Goal: Task Accomplishment & Management: Manage account settings

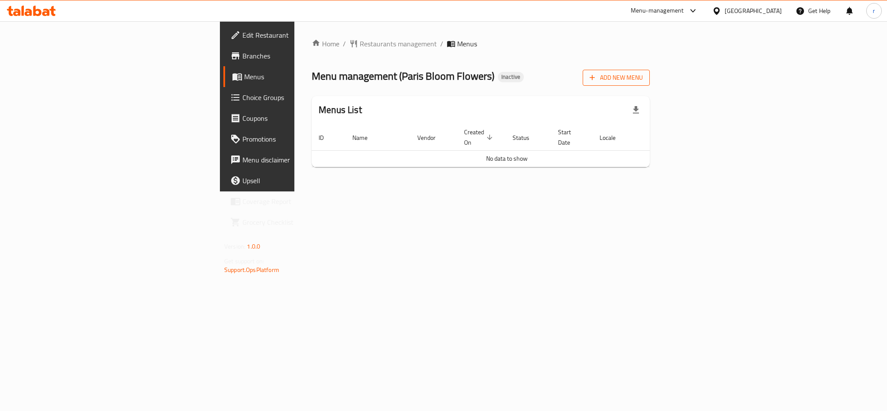
click at [643, 74] on span "Add New Menu" at bounding box center [615, 77] width 53 height 11
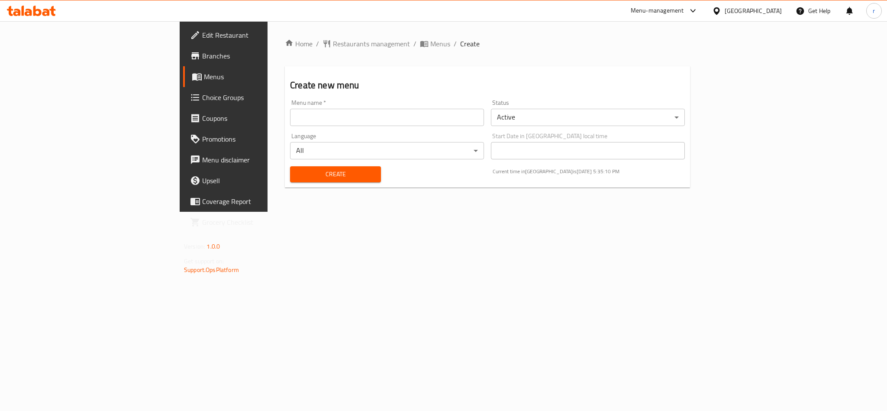
click at [364, 116] on input "text" at bounding box center [387, 117] width 194 height 17
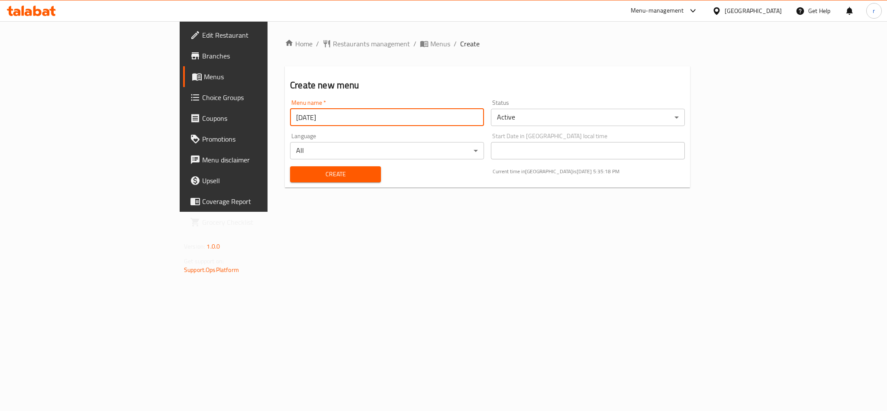
type input "[DATE]"
click at [290, 166] on button "Create" at bounding box center [335, 174] width 91 height 16
click at [204, 76] on span "Menus" at bounding box center [262, 76] width 117 height 10
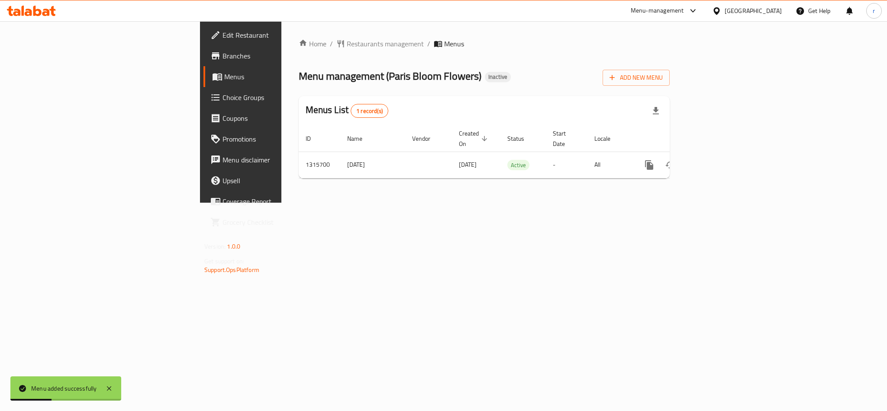
drag, startPoint x: 338, startPoint y: 301, endPoint x: 374, endPoint y: 294, distance: 36.7
click at [338, 202] on div "Home / Restaurants management / Menus Menu management ( [GEOGRAPHIC_DATA][PERSO…" at bounding box center [483, 111] width 405 height 181
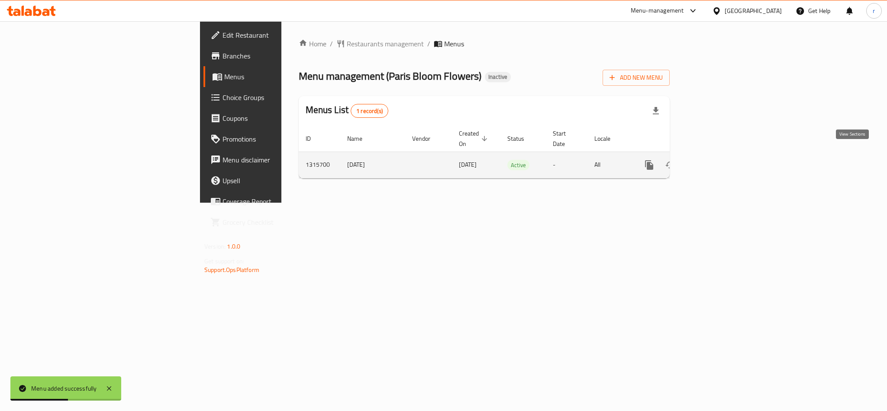
click at [717, 160] on icon "enhanced table" at bounding box center [711, 165] width 10 height 10
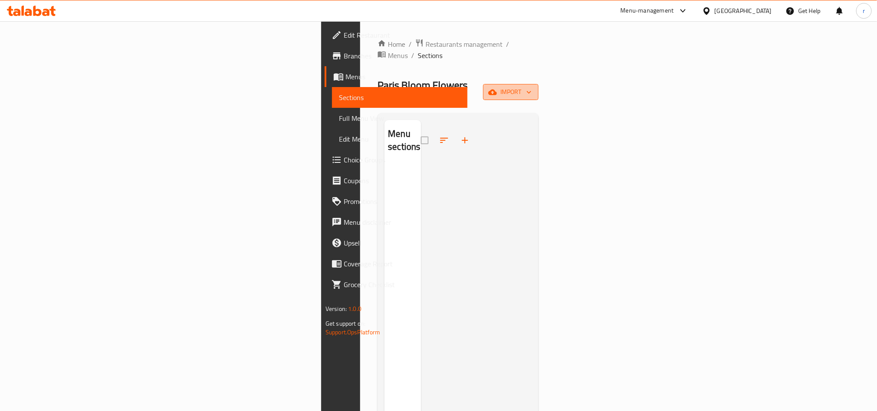
click at [531, 87] on span "import" at bounding box center [511, 92] width 42 height 11
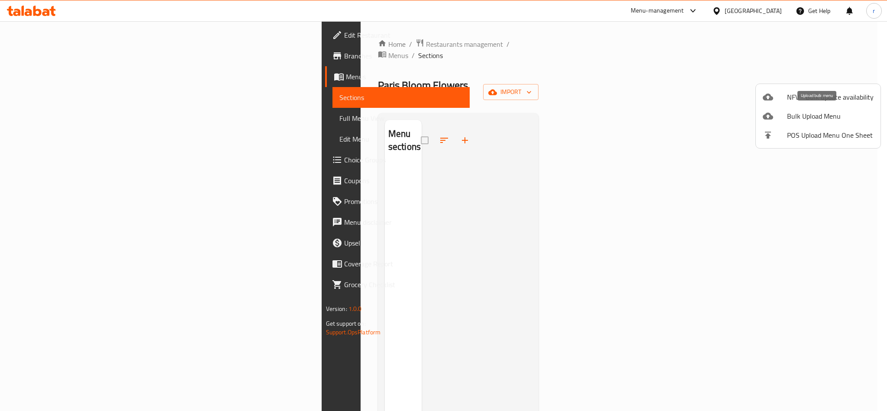
click at [805, 112] on span "Bulk Upload Menu" at bounding box center [830, 116] width 87 height 10
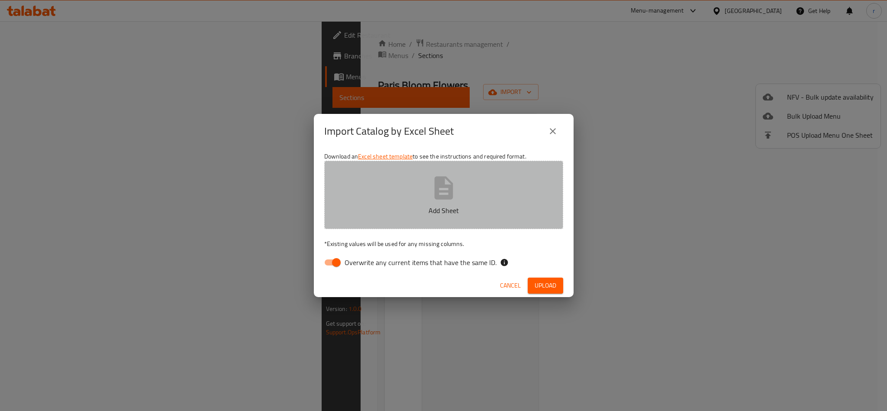
click at [463, 181] on button "Add Sheet" at bounding box center [443, 195] width 239 height 68
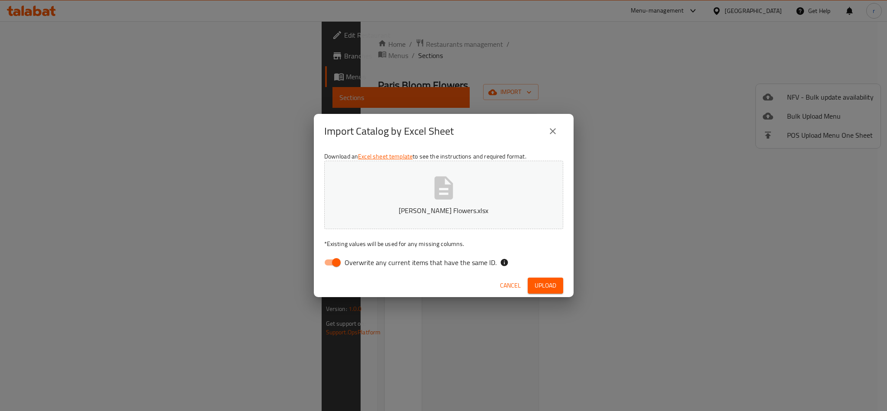
click at [336, 261] on input "Overwrite any current items that have the same ID." at bounding box center [336, 262] width 49 height 16
checkbox input "false"
click at [537, 283] on span "Upload" at bounding box center [545, 285] width 22 height 11
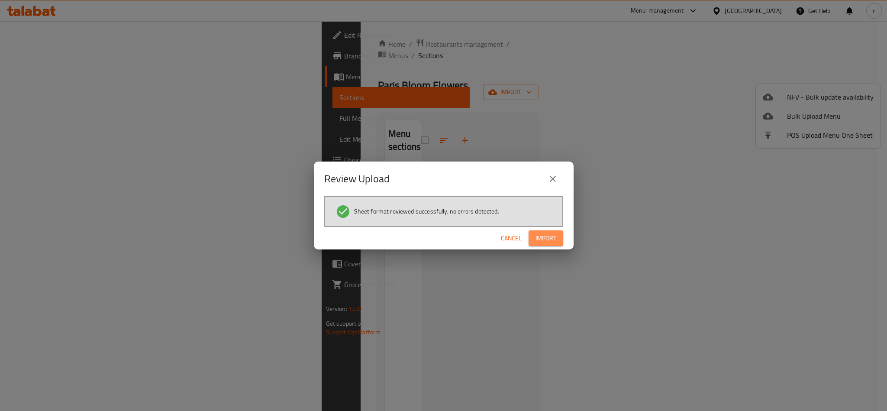
click at [543, 241] on span "Import" at bounding box center [545, 238] width 21 height 11
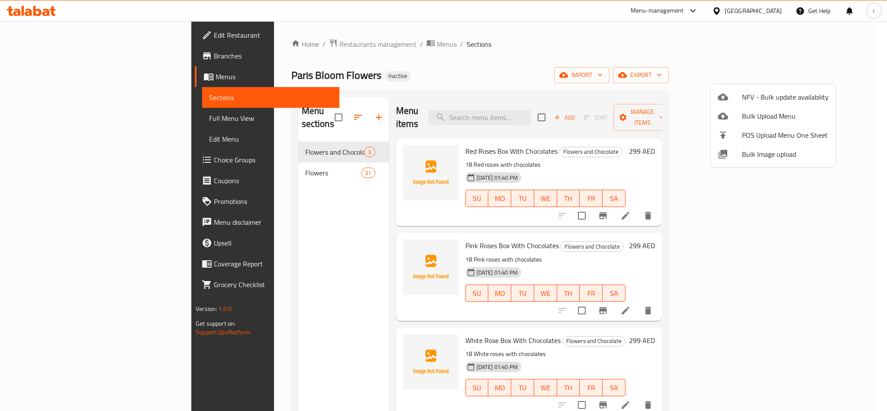
click at [649, 45] on div at bounding box center [443, 205] width 887 height 411
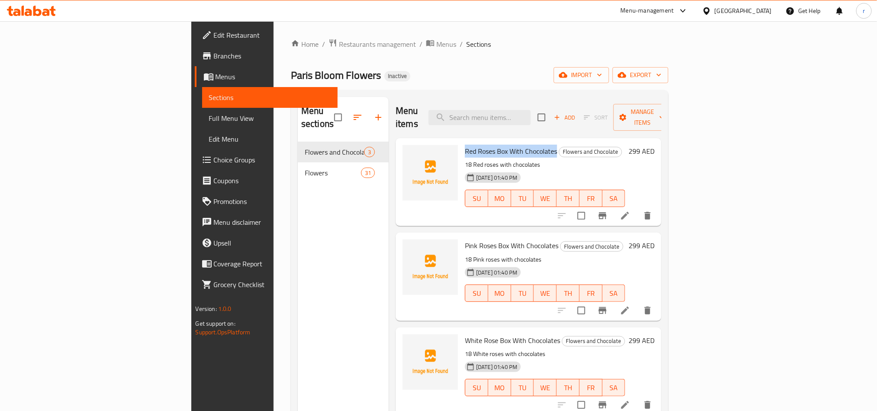
drag, startPoint x: 418, startPoint y: 135, endPoint x: 509, endPoint y: 139, distance: 90.9
click at [509, 145] on h6 "Red Roses Box With Chocolates Flowers and Chocolate" at bounding box center [545, 151] width 160 height 12
click at [488, 73] on div "[PERSON_NAME] Flowers Inactive import export" at bounding box center [479, 75] width 377 height 16
drag, startPoint x: 418, startPoint y: 136, endPoint x: 509, endPoint y: 141, distance: 91.0
click at [509, 145] on h6 "Red Roses Box With Chocolates Flowers and Chocolate" at bounding box center [545, 151] width 160 height 12
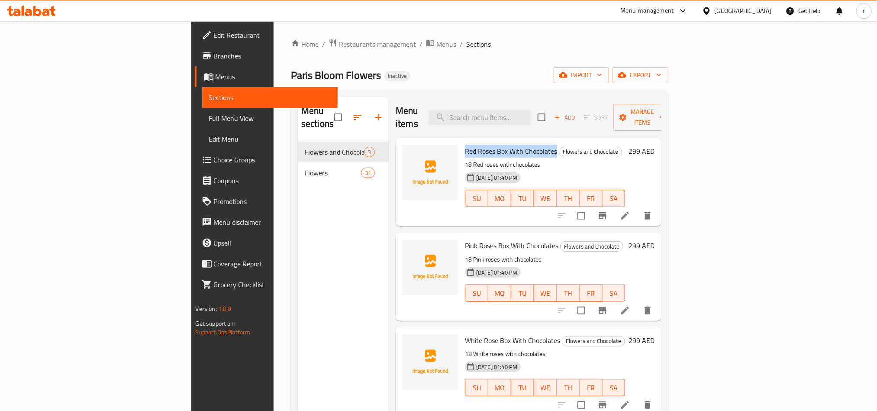
copy span "Red Roses Box With Chocolates"
click at [482, 145] on span "Red Roses Box With Chocolates" at bounding box center [511, 151] width 92 height 13
drag, startPoint x: 477, startPoint y: 138, endPoint x: 508, endPoint y: 139, distance: 31.2
click at [508, 145] on span "Red Roses Box With Chocolates" at bounding box center [511, 151] width 92 height 13
copy span "Chocolates"
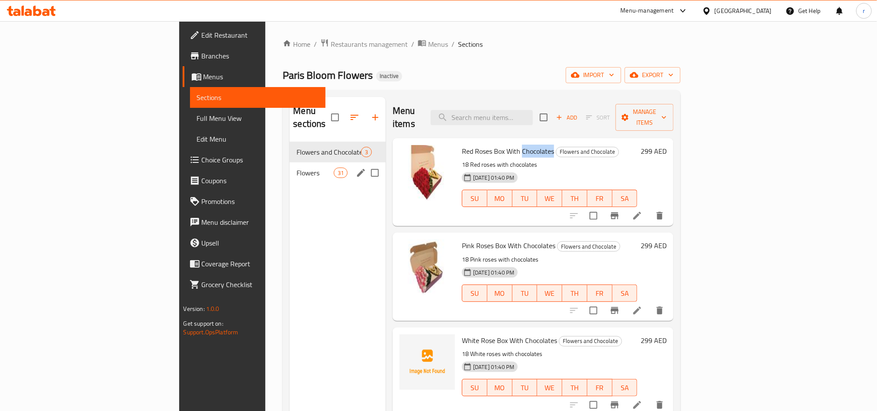
click at [289, 167] on div "Flowers 31" at bounding box center [337, 172] width 96 height 21
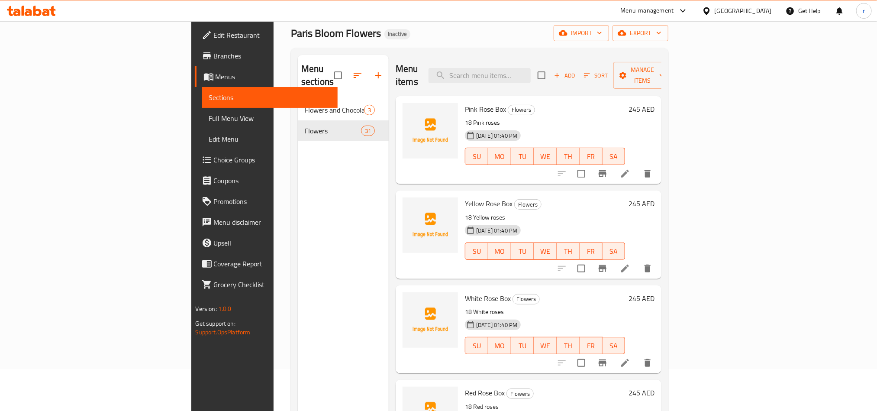
scroll to position [65, 0]
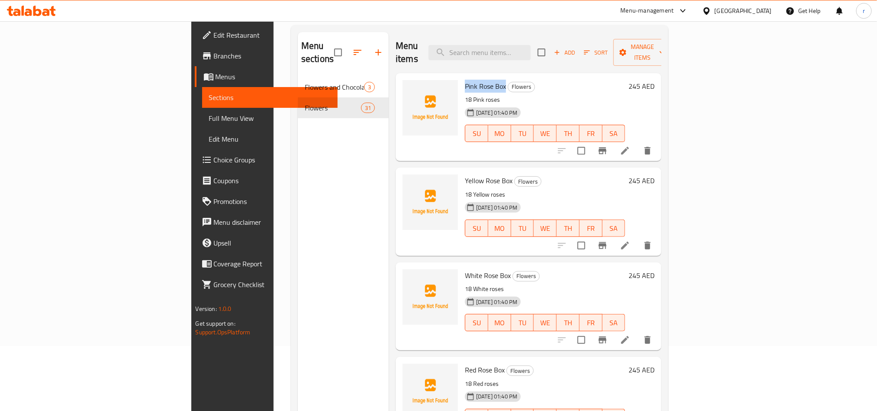
drag, startPoint x: 418, startPoint y: 69, endPoint x: 457, endPoint y: 71, distance: 39.0
click at [465, 80] on span "Pink Rose Box" at bounding box center [485, 86] width 41 height 13
copy span "Pink Rose Box"
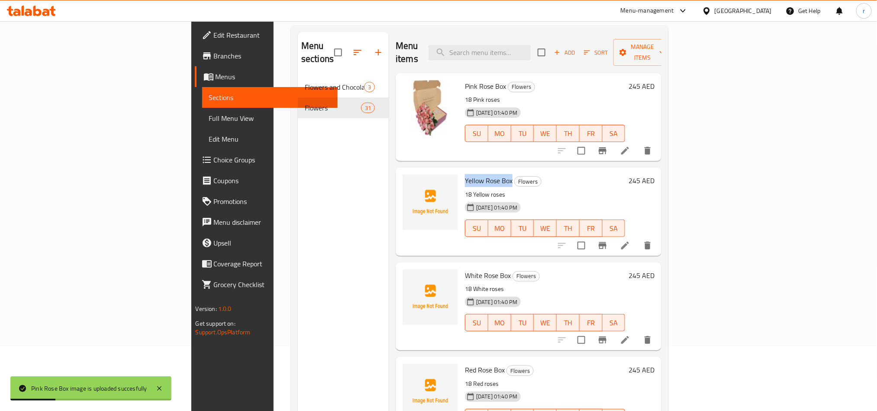
drag, startPoint x: 417, startPoint y: 165, endPoint x: 464, endPoint y: 169, distance: 46.9
click at [465, 174] on h6 "Yellow Rose Box Flowers" at bounding box center [545, 180] width 160 height 12
copy span "Yellow Rose Box"
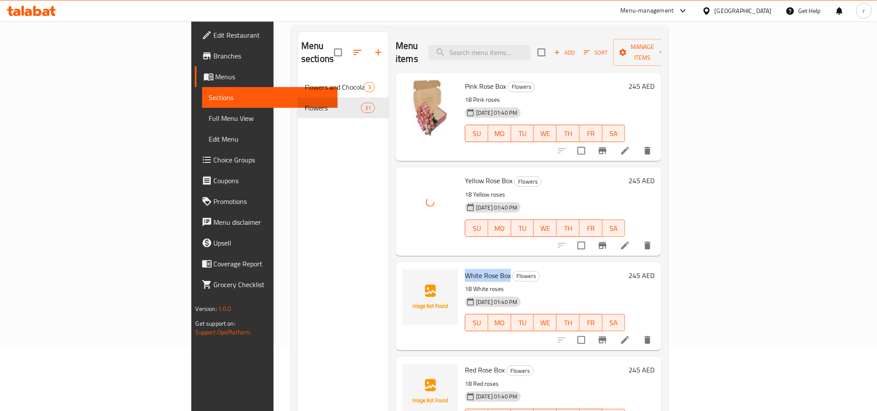
drag, startPoint x: 416, startPoint y: 260, endPoint x: 461, endPoint y: 260, distance: 45.4
click at [461, 266] on div "[PERSON_NAME] Box Flowers 18 White roses [DATE] 01:40 PM SU MO TU WE TH FR SA" at bounding box center [544, 306] width 167 height 81
copy span "White Rose Box"
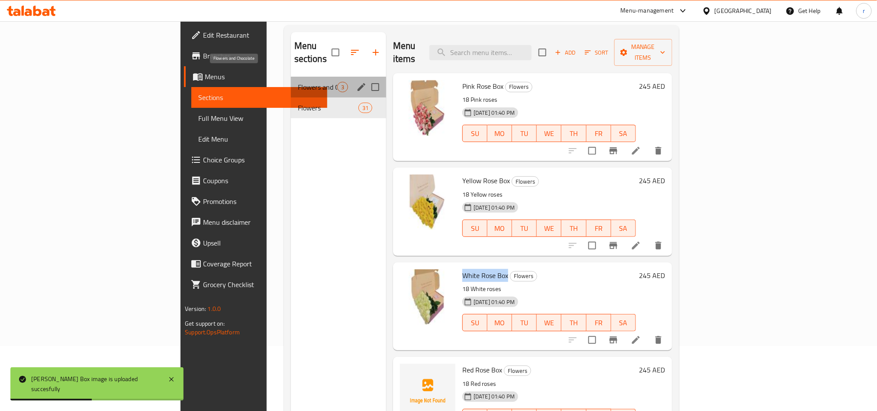
click at [298, 82] on span "Flowers and Chocolate" at bounding box center [317, 87] width 39 height 10
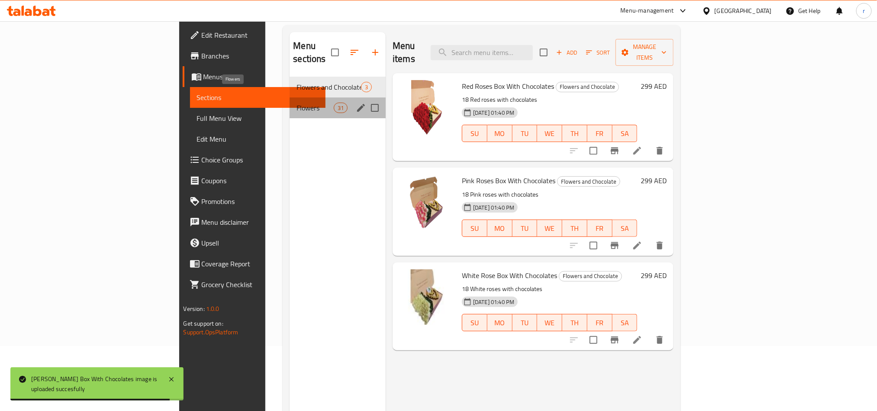
click at [296, 103] on span "Flowers" at bounding box center [314, 108] width 37 height 10
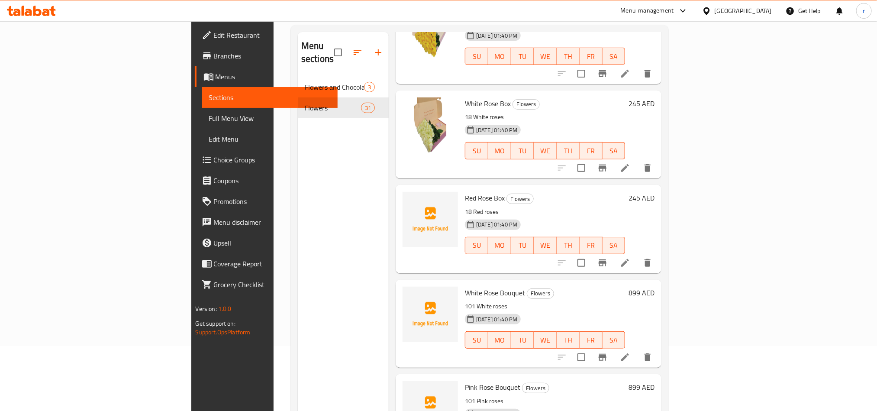
scroll to position [195, 0]
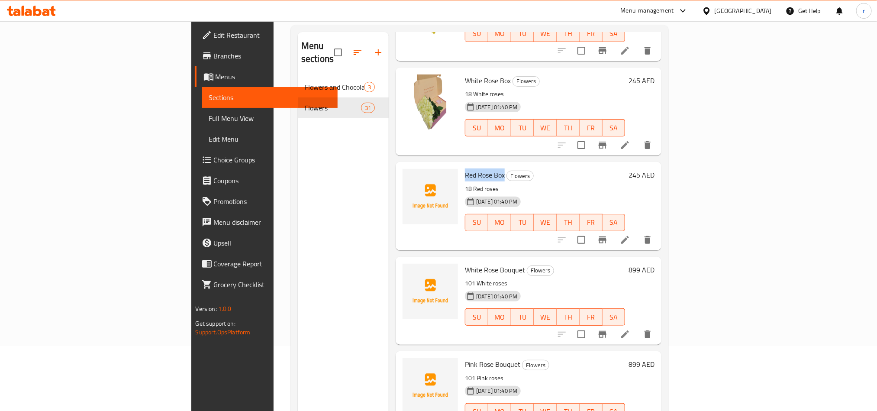
drag, startPoint x: 417, startPoint y: 161, endPoint x: 456, endPoint y: 167, distance: 39.3
click at [465, 168] on span "Red Rose Box" at bounding box center [485, 174] width 40 height 13
copy span "Red Rose Box"
drag, startPoint x: 417, startPoint y: 256, endPoint x: 476, endPoint y: 257, distance: 59.7
click at [476, 263] on h6 "[PERSON_NAME] Bouquet Flowers" at bounding box center [545, 269] width 160 height 12
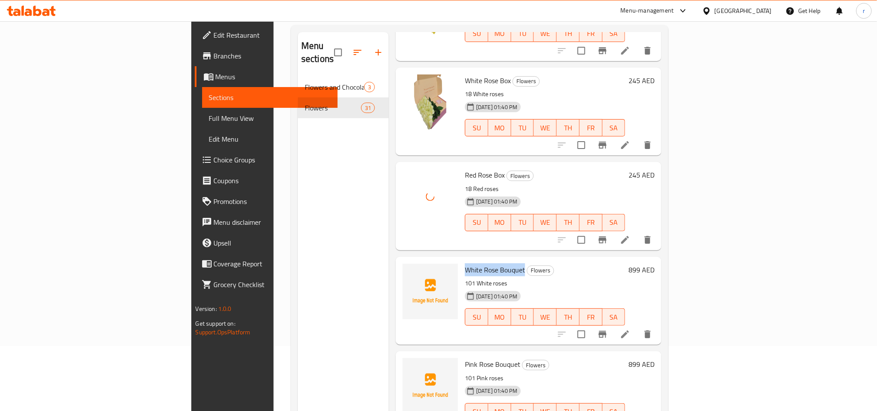
copy span "White Rose Bouquet"
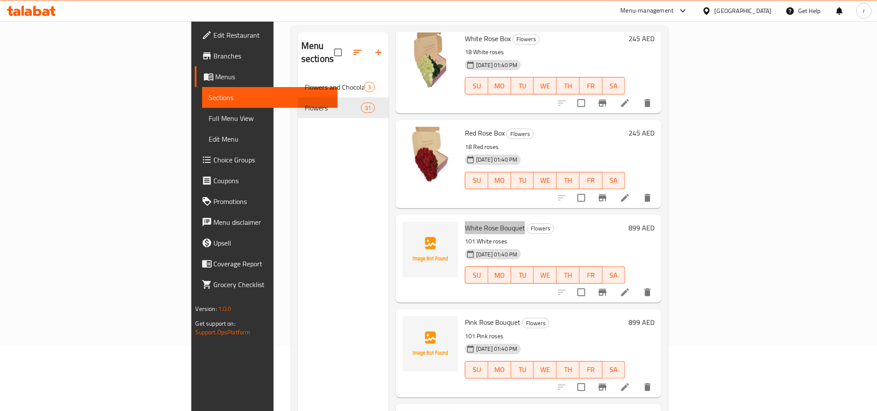
scroll to position [260, 0]
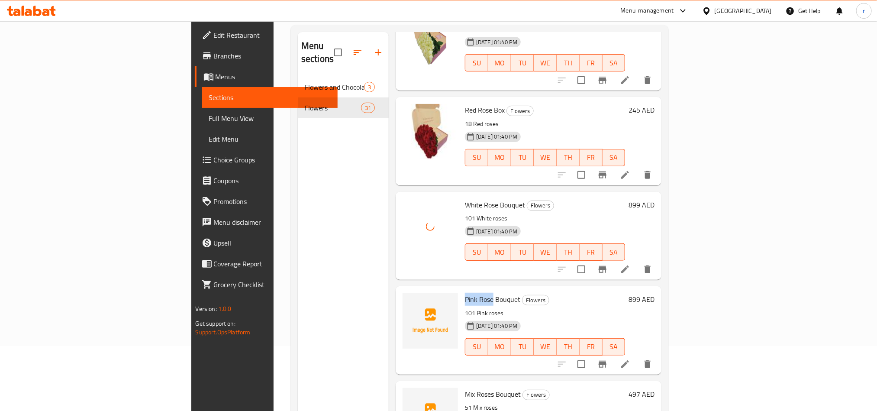
drag, startPoint x: 415, startPoint y: 286, endPoint x: 446, endPoint y: 285, distance: 30.3
click at [461, 289] on div "Pink Rose Bouquet Flowers 101 Pink roses [DATE] 01:40 PM SU MO TU WE TH FR SA" at bounding box center [544, 329] width 167 height 81
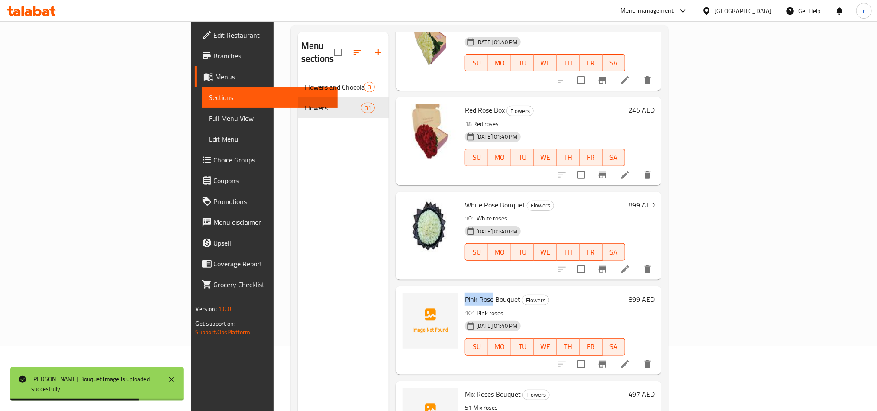
copy span "Pink Rose"
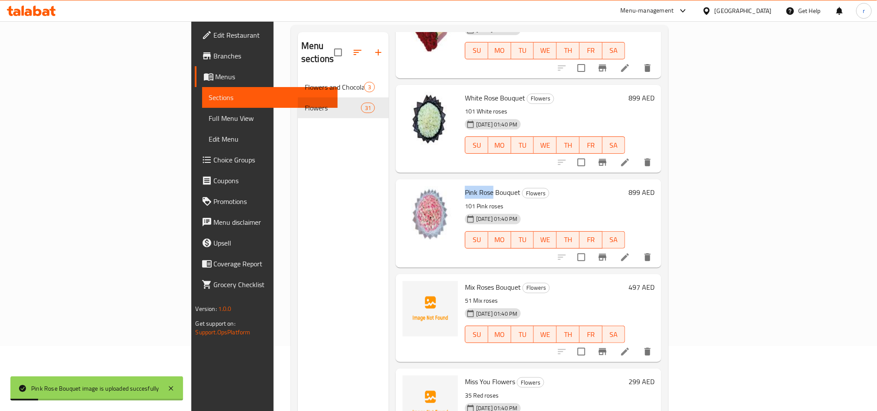
scroll to position [389, 0]
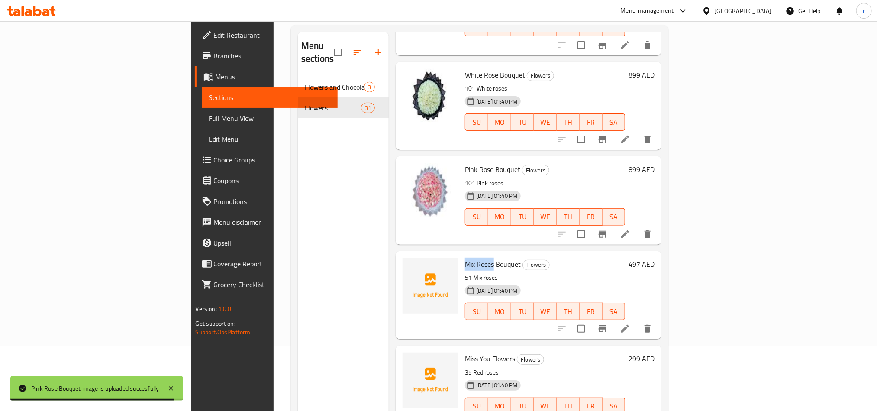
drag, startPoint x: 416, startPoint y: 249, endPoint x: 447, endPoint y: 254, distance: 31.0
click at [461, 254] on div "Mix Roses Bouquet Flowers 51 Mix roses [DATE] 01:40 PM SU MO TU WE TH FR SA" at bounding box center [544, 294] width 167 height 81
copy span "Mix Roses"
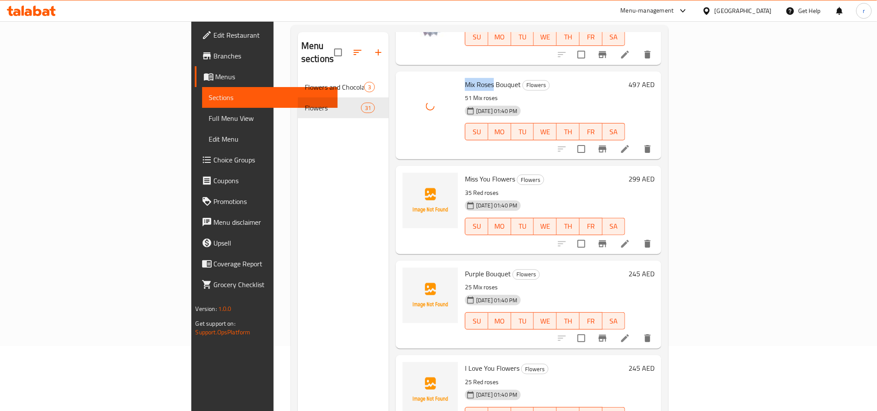
scroll to position [584, 0]
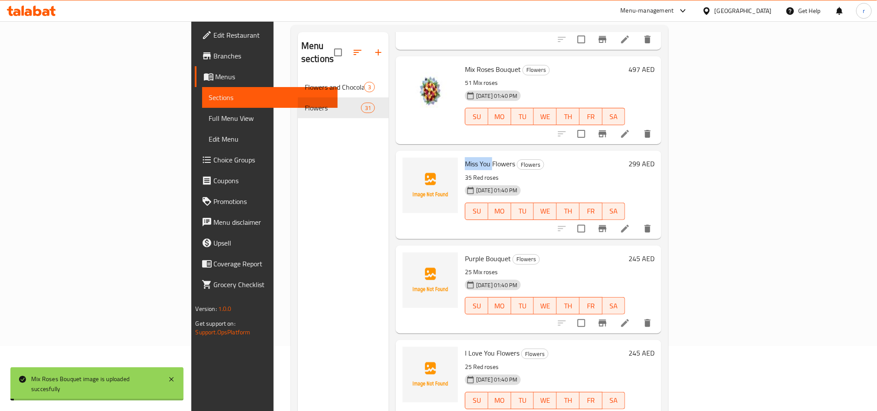
drag, startPoint x: 417, startPoint y: 149, endPoint x: 444, endPoint y: 153, distance: 27.5
click at [465, 157] on span "Miss You Flowers" at bounding box center [490, 163] width 50 height 13
copy span "Miss You"
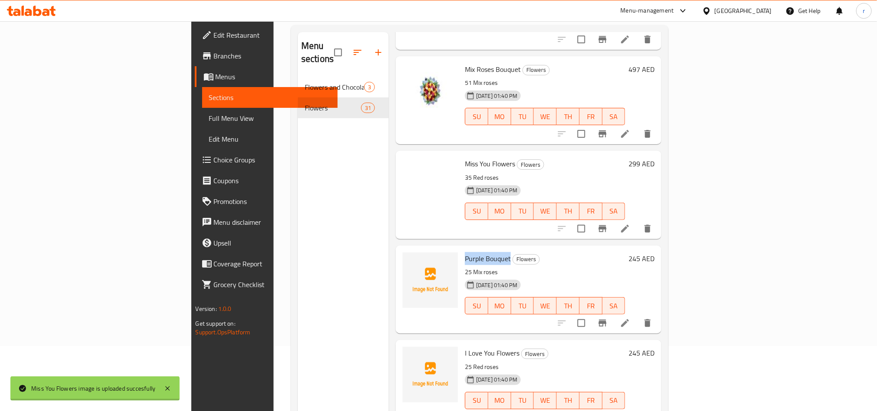
drag, startPoint x: 414, startPoint y: 242, endPoint x: 462, endPoint y: 249, distance: 48.2
click at [462, 249] on div "Purple Bouquet Flowers 25 Mix roses [DATE] 01:40 PM SU MO TU WE TH FR SA" at bounding box center [544, 289] width 167 height 81
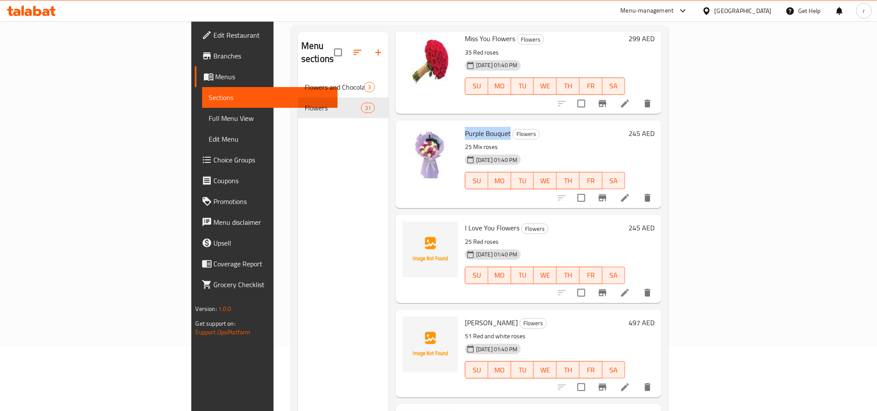
scroll to position [714, 0]
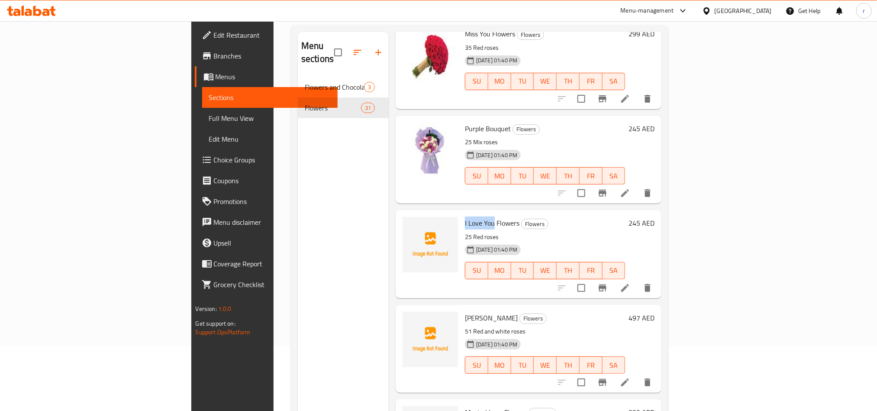
drag, startPoint x: 414, startPoint y: 208, endPoint x: 444, endPoint y: 209, distance: 29.9
click at [461, 213] on div "I Love You Flowers Flowers 25 Red roses [DATE] 01:40 PM SU MO TU WE TH FR SA" at bounding box center [544, 253] width 167 height 81
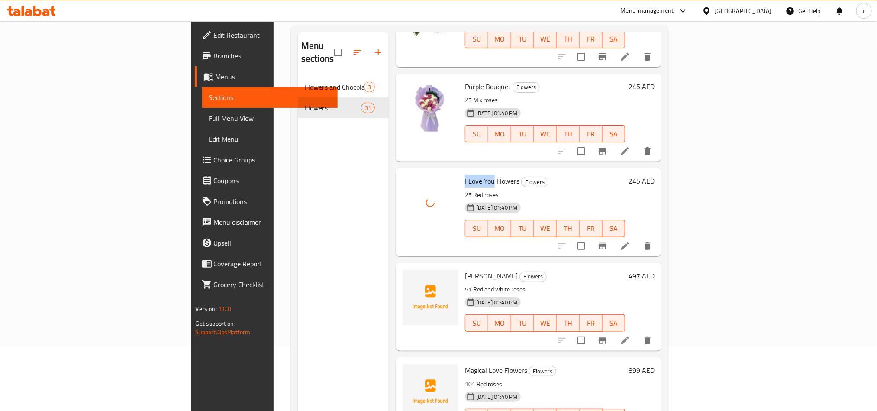
scroll to position [779, 0]
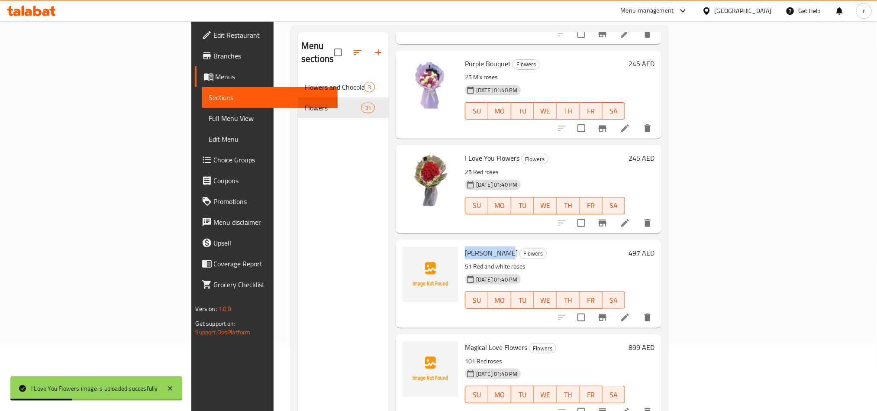
drag, startPoint x: 418, startPoint y: 236, endPoint x: 458, endPoint y: 239, distance: 40.4
click at [465, 247] on h6 "Rose Bouquet Flowers" at bounding box center [545, 253] width 160 height 12
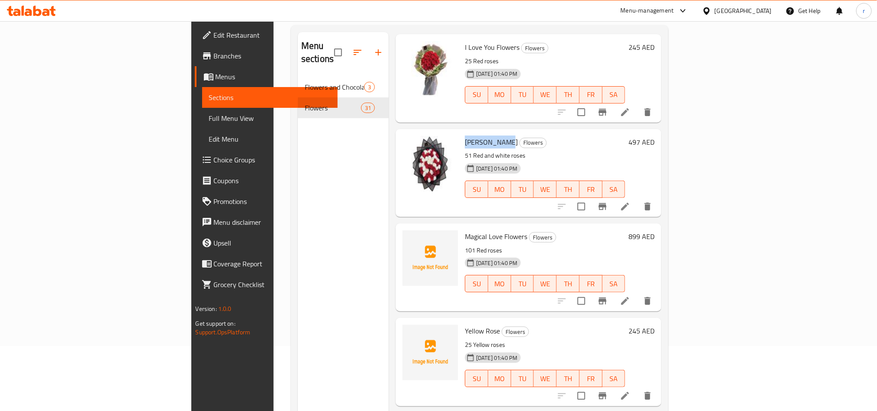
scroll to position [909, 0]
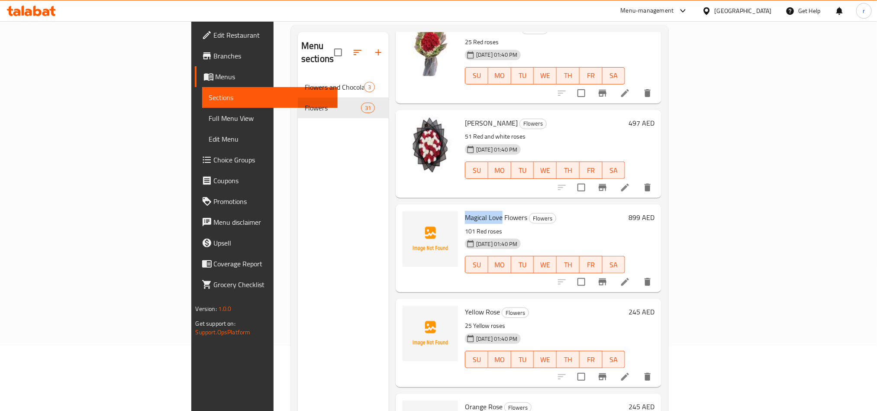
drag, startPoint x: 417, startPoint y: 204, endPoint x: 455, endPoint y: 206, distance: 38.1
click at [465, 211] on span "Magical Love Flowers" at bounding box center [496, 217] width 62 height 13
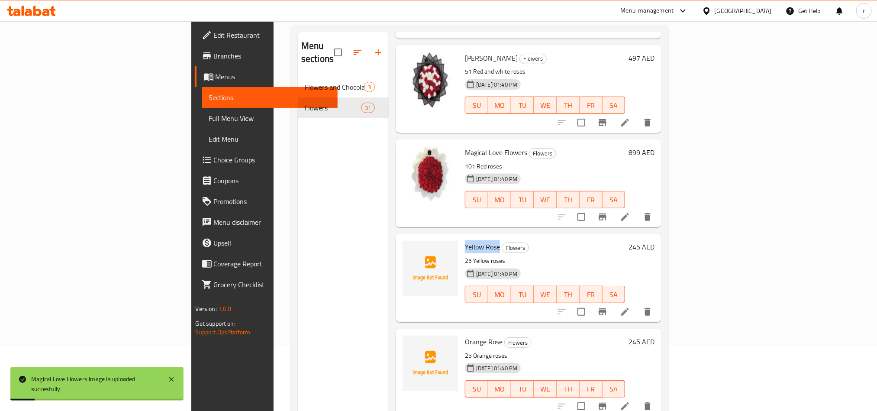
drag, startPoint x: 417, startPoint y: 233, endPoint x: 452, endPoint y: 238, distance: 35.4
click at [465, 241] on h6 "Yellow Rose Flowers" at bounding box center [545, 247] width 160 height 12
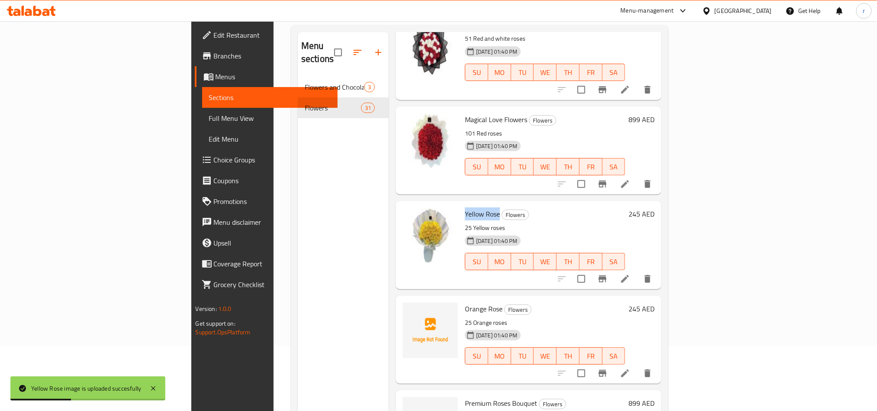
scroll to position [1038, 0]
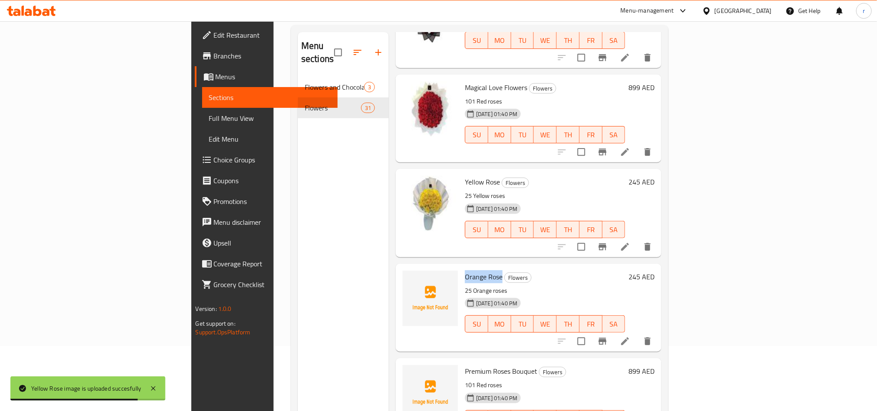
drag, startPoint x: 417, startPoint y: 261, endPoint x: 455, endPoint y: 264, distance: 38.2
click at [465, 270] on h6 "Orange Rose Flowers" at bounding box center [545, 276] width 160 height 12
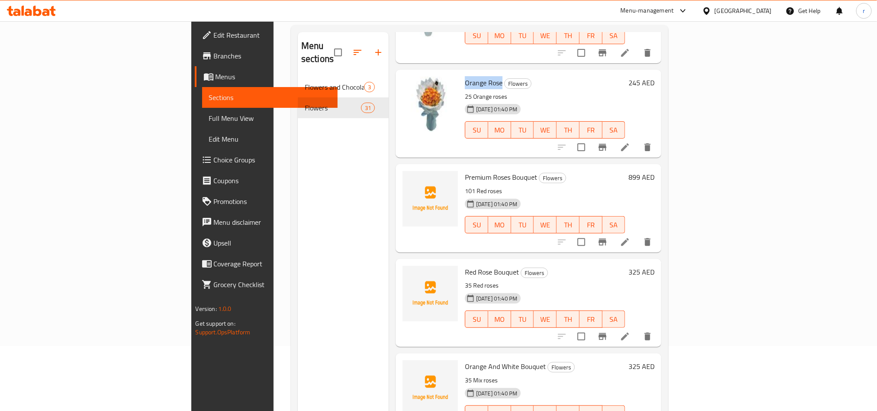
scroll to position [1233, 0]
drag, startPoint x: 416, startPoint y: 164, endPoint x: 463, endPoint y: 163, distance: 47.6
click at [463, 167] on div "Premium Roses Bouquet Flowers 101 Red roses [DATE] 01:40 PM SU MO TU WE TH FR SA" at bounding box center [544, 207] width 167 height 81
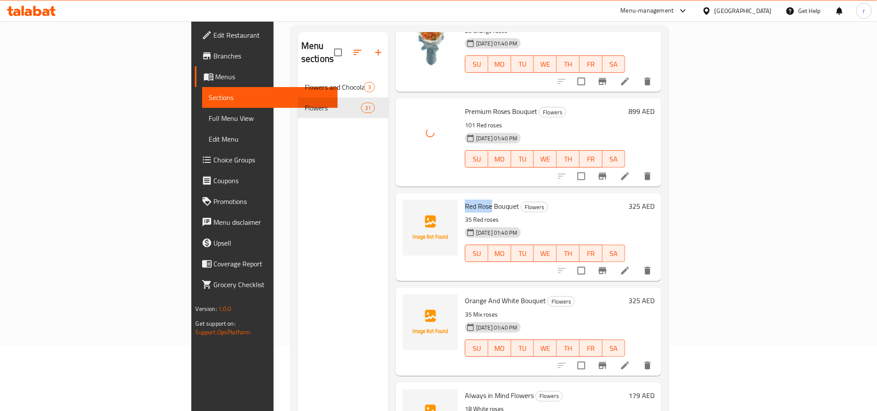
drag, startPoint x: 414, startPoint y: 191, endPoint x: 443, endPoint y: 193, distance: 29.1
click at [461, 196] on div "Red Rose Bouquet Flowers 35 Red roses [DATE] 01:40 PM SU MO TU WE TH FR SA" at bounding box center [544, 236] width 167 height 81
click at [298, 203] on div "Menu sections Flowers and Chocolate 3 Flowers 31" at bounding box center [343, 237] width 91 height 411
drag, startPoint x: 415, startPoint y: 192, endPoint x: 443, endPoint y: 195, distance: 27.8
click at [461, 196] on div "Red Rose Bouquet Flowers 35 Red roses [DATE] 01:40 PM SU MO TU WE TH FR SA" at bounding box center [544, 236] width 167 height 81
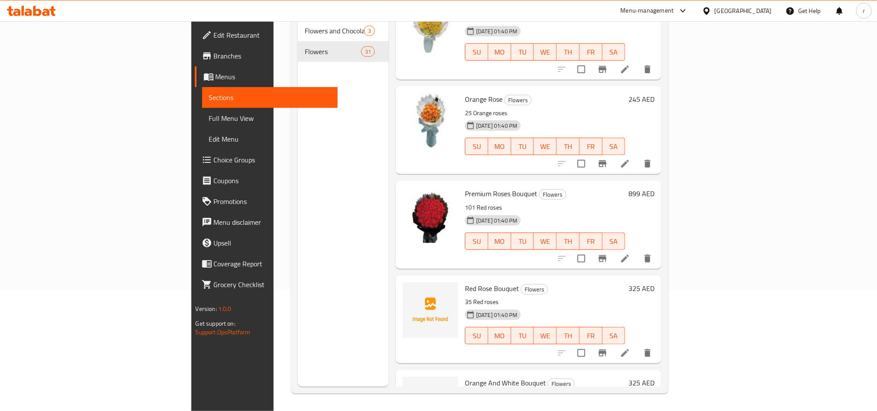
scroll to position [1354, 0]
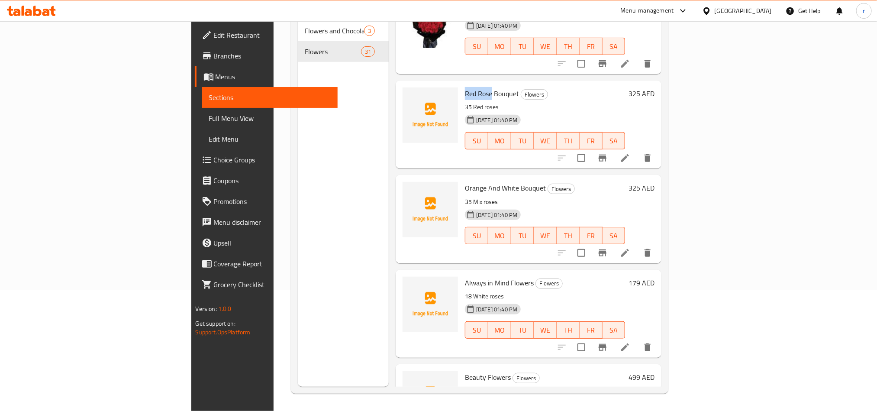
drag, startPoint x: 443, startPoint y: 80, endPoint x: 418, endPoint y: 81, distance: 24.7
click at [465, 87] on span "Red Rose Bouquet" at bounding box center [492, 93] width 54 height 13
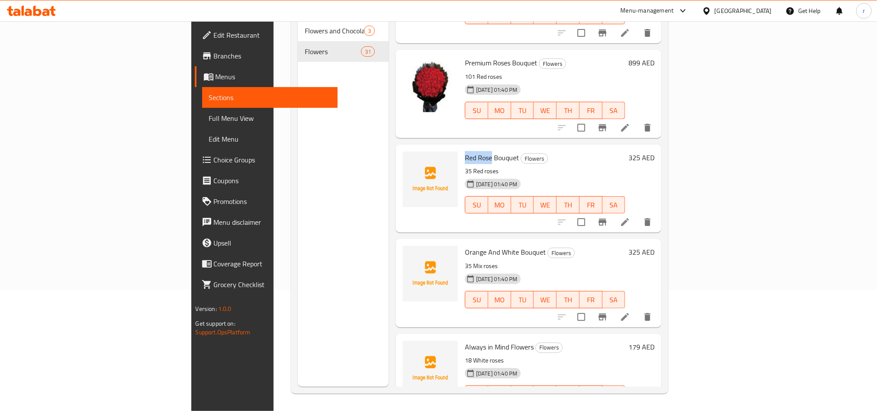
scroll to position [1289, 0]
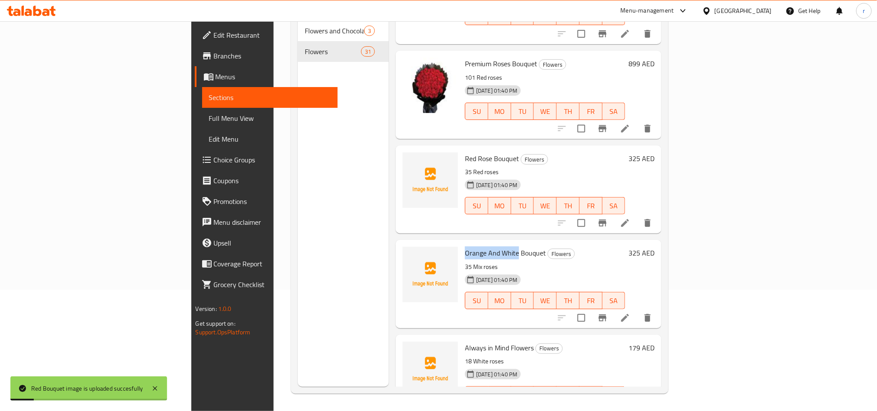
drag, startPoint x: 416, startPoint y: 238, endPoint x: 469, endPoint y: 234, distance: 53.0
click at [469, 243] on div "Orange And White Bouquet Flowers 35 Mix roses [DATE] 01:40 PM SU MO TU WE TH FR…" at bounding box center [544, 283] width 167 height 81
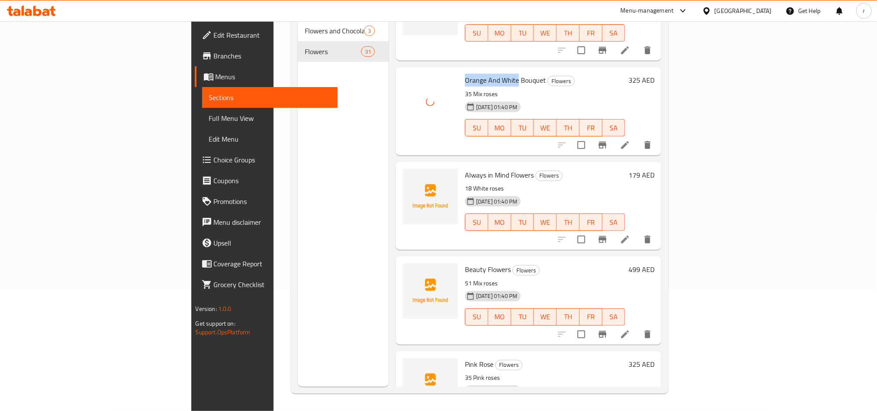
scroll to position [1484, 0]
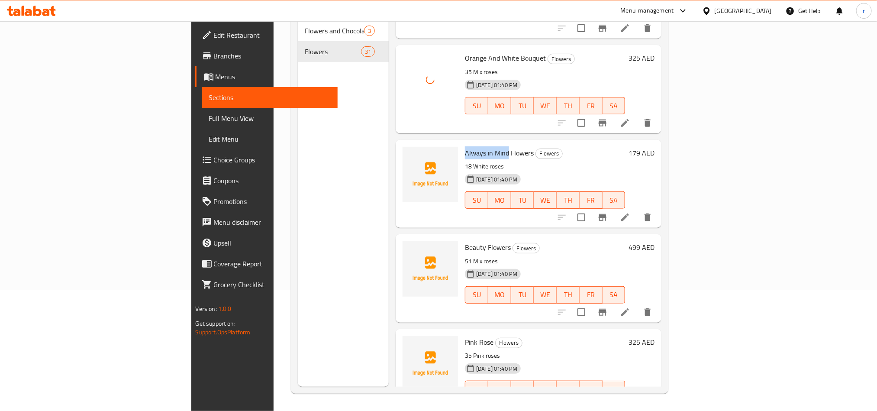
drag, startPoint x: 417, startPoint y: 136, endPoint x: 461, endPoint y: 139, distance: 44.6
click at [465, 146] on span "Always in Mind Flowers" at bounding box center [499, 152] width 69 height 13
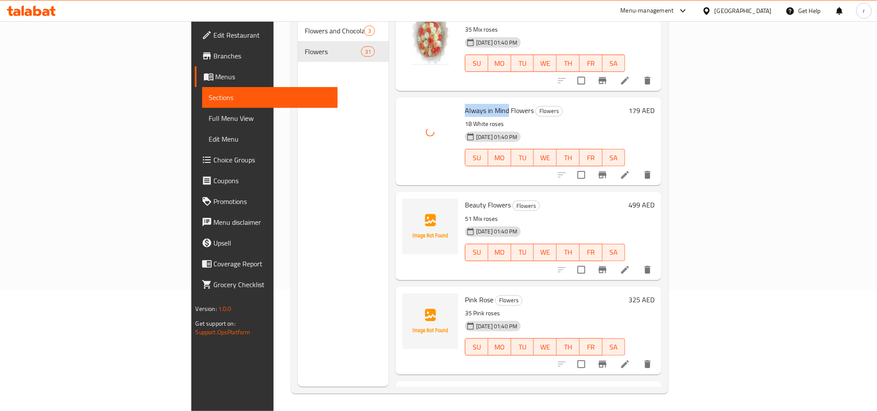
scroll to position [1549, 0]
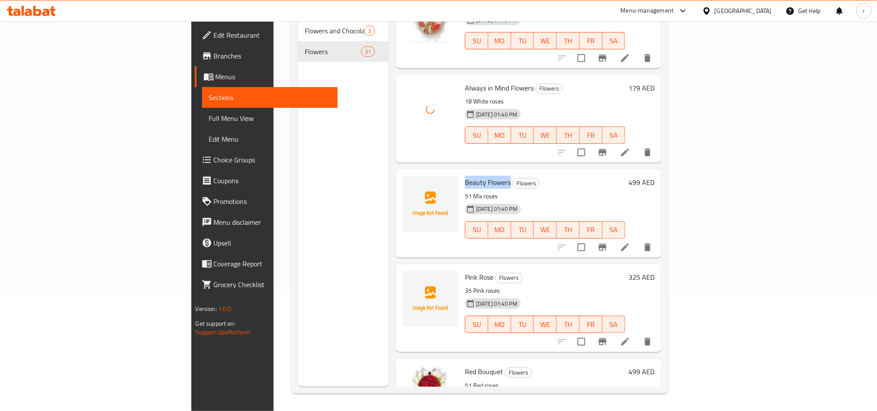
drag, startPoint x: 413, startPoint y: 166, endPoint x: 461, endPoint y: 169, distance: 48.1
click at [461, 173] on div "Beauty Flowers Flowers 51 Mix roses [DATE] 01:40 PM SU MO TU WE TH FR SA" at bounding box center [544, 213] width 167 height 81
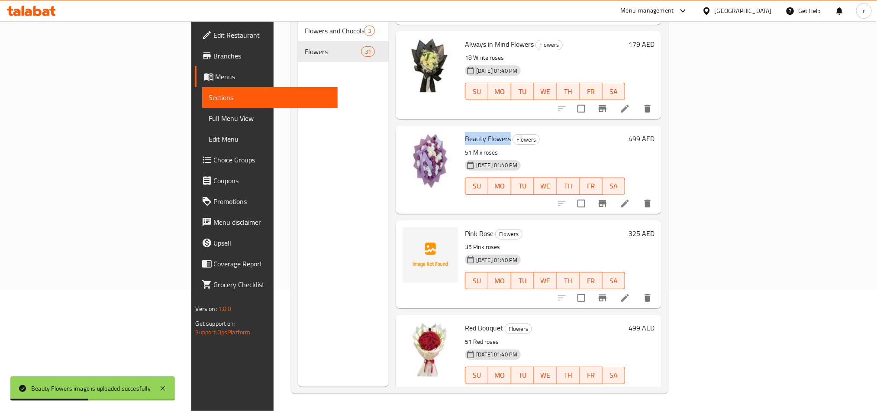
scroll to position [1614, 0]
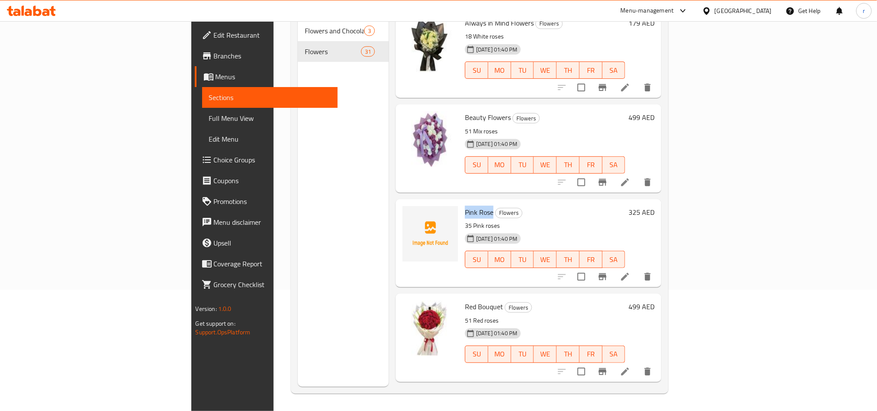
drag, startPoint x: 417, startPoint y: 195, endPoint x: 446, endPoint y: 196, distance: 28.6
click at [465, 206] on h6 "Pink Rose Flowers" at bounding box center [545, 212] width 160 height 12
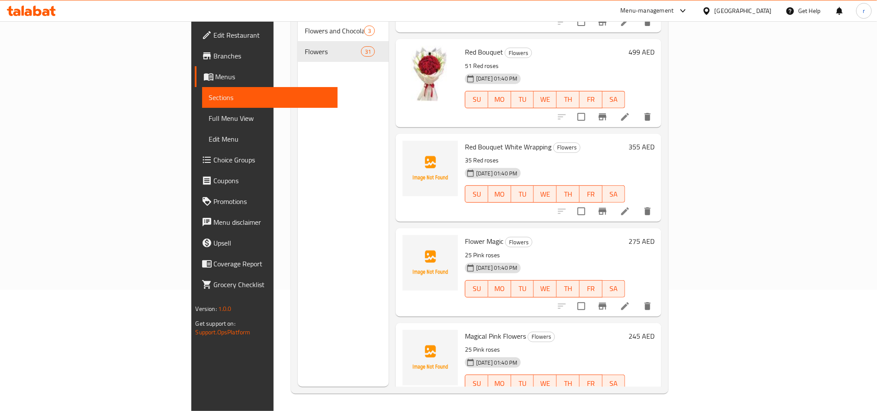
scroll to position [1873, 0]
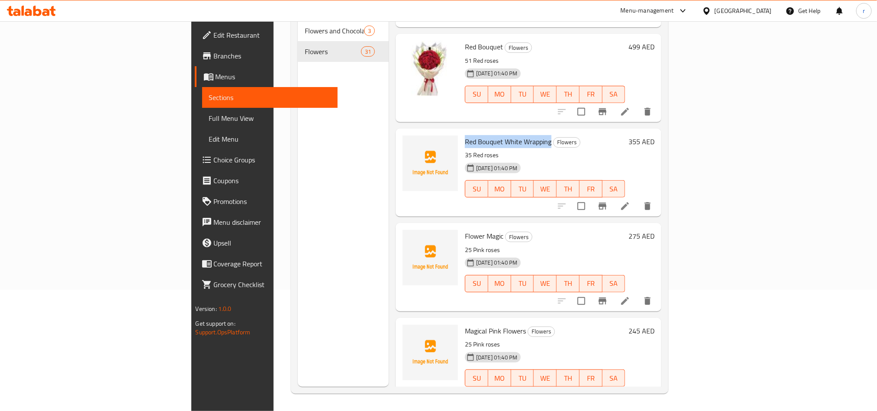
drag, startPoint x: 415, startPoint y: 125, endPoint x: 501, endPoint y: 124, distance: 86.1
click at [501, 132] on div "Red Bouquet White Wrapping Flowers 35 Red roses [DATE] 01:40 PM SU MO TU WE TH …" at bounding box center [544, 172] width 167 height 81
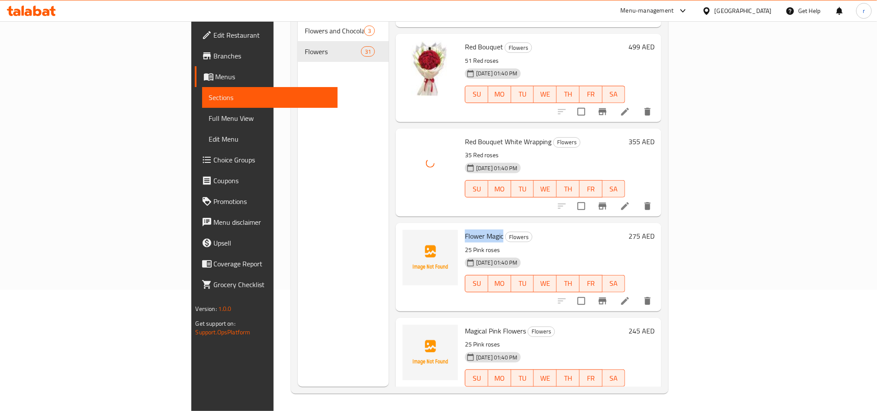
drag, startPoint x: 415, startPoint y: 222, endPoint x: 454, endPoint y: 221, distance: 39.0
click at [461, 226] on div "Flower Magic Flowers 25 Pink roses [DATE] 01:40 PM SU MO TU WE TH FR SA" at bounding box center [544, 266] width 167 height 81
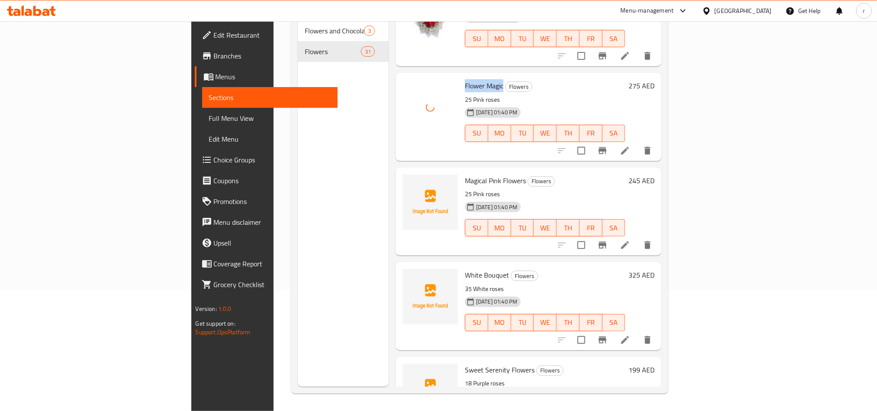
scroll to position [2068, 0]
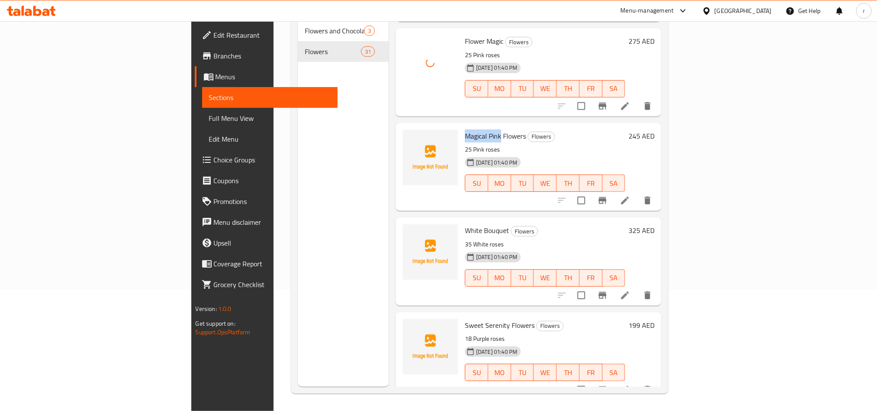
drag, startPoint x: 416, startPoint y: 119, endPoint x: 454, endPoint y: 119, distance: 38.5
click at [461, 126] on div "Magical Pink Flowers Flowers 25 Pink roses [DATE] 01:40 PM SU MO TU WE TH FR SA" at bounding box center [544, 166] width 167 height 81
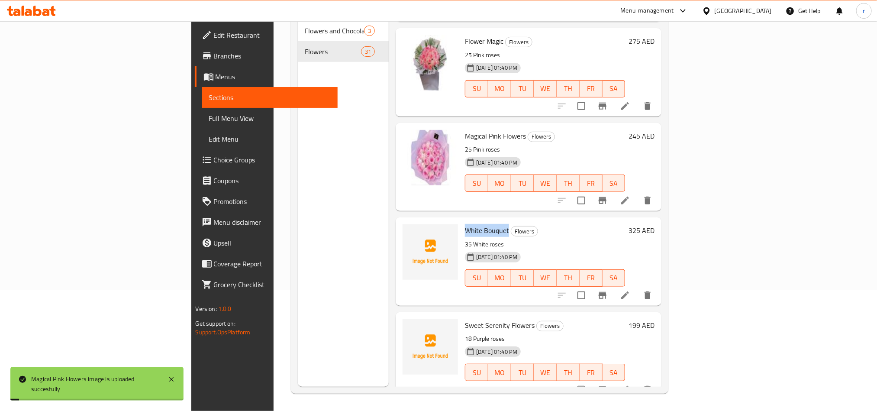
drag, startPoint x: 416, startPoint y: 214, endPoint x: 461, endPoint y: 215, distance: 45.0
click at [461, 221] on div "White Bouquet Flowers 35 White roses [DATE] 01:40 PM SU MO TU WE TH FR SA" at bounding box center [544, 261] width 167 height 81
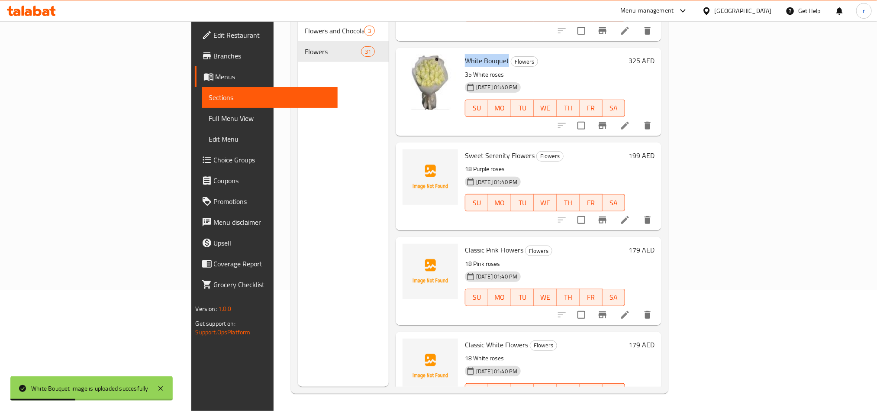
scroll to position [2215, 0]
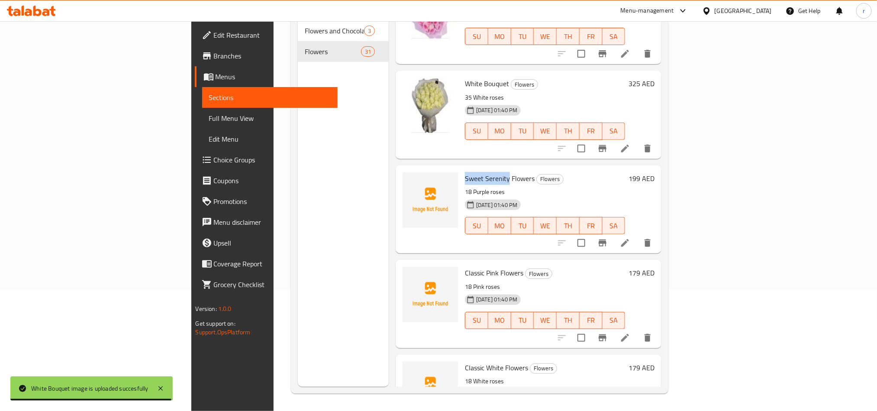
drag, startPoint x: 418, startPoint y: 160, endPoint x: 461, endPoint y: 158, distance: 42.9
click at [465, 172] on span "Sweet Serenity Flowers" at bounding box center [500, 178] width 70 height 13
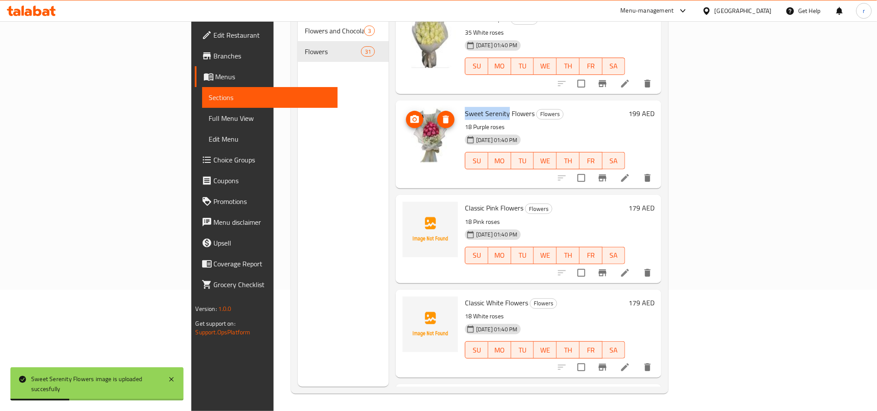
scroll to position [2345, 0]
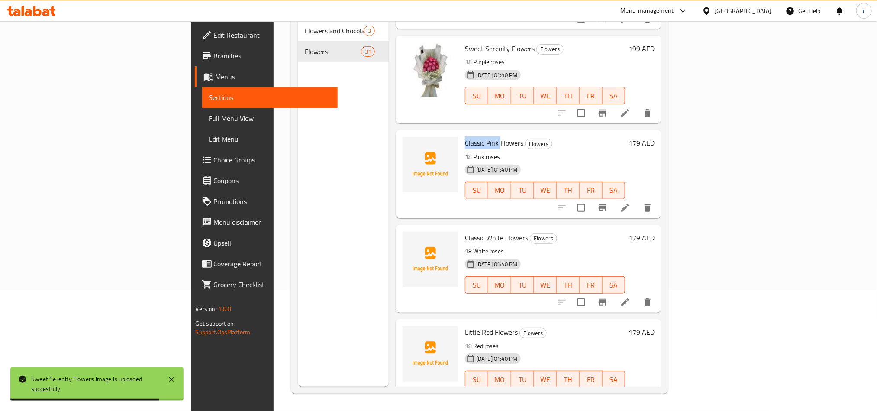
drag, startPoint x: 417, startPoint y: 125, endPoint x: 452, endPoint y: 128, distance: 34.7
click at [465, 136] on span "Classic Pink Flowers" at bounding box center [494, 142] width 58 height 13
drag, startPoint x: 416, startPoint y: 220, endPoint x: 422, endPoint y: 221, distance: 6.1
click at [461, 228] on div "Classic White Flowers Flowers 18 White roses [DATE] 01:40 PM SU MO TU WE TH FR …" at bounding box center [544, 268] width 167 height 81
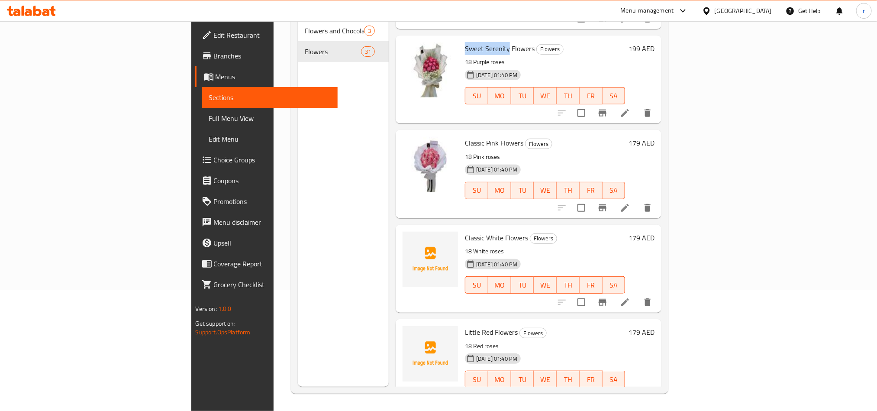
drag, startPoint x: 417, startPoint y: 34, endPoint x: 460, endPoint y: 32, distance: 42.9
click at [465, 42] on span "Sweet Serenity Flowers" at bounding box center [500, 48] width 70 height 13
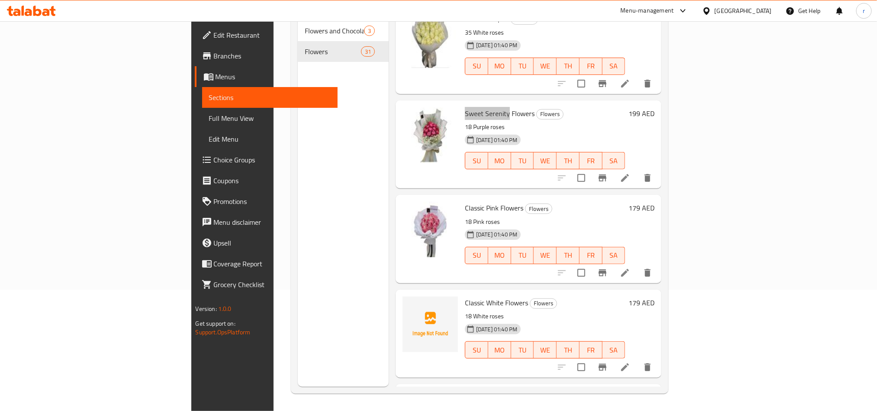
scroll to position [2215, 0]
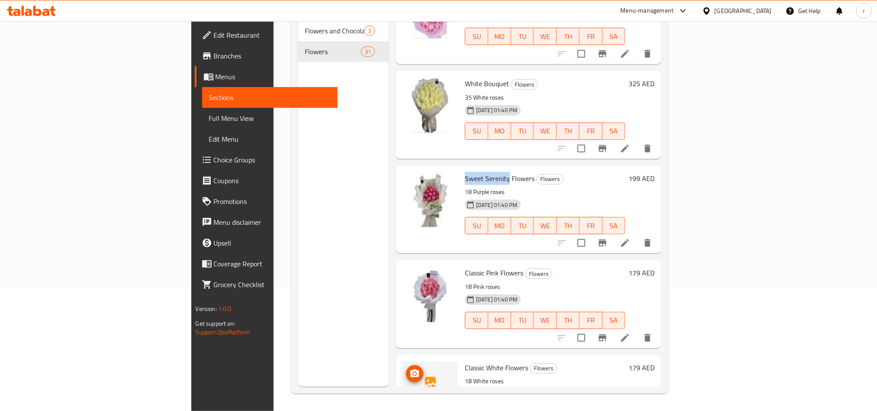
click at [402, 364] on img at bounding box center [429, 388] width 55 height 55
drag, startPoint x: 385, startPoint y: 364, endPoint x: 1411, endPoint y: -55, distance: 1108.3
click at [877, 0] on html "​ Menu-management [GEOGRAPHIC_DATA] Get Help r Edit Restaurant Branches Menus S…" at bounding box center [438, 84] width 877 height 411
click at [300, 193] on div "Menu sections Flowers and Chocolate 3 Flowers 31" at bounding box center [343, 181] width 91 height 411
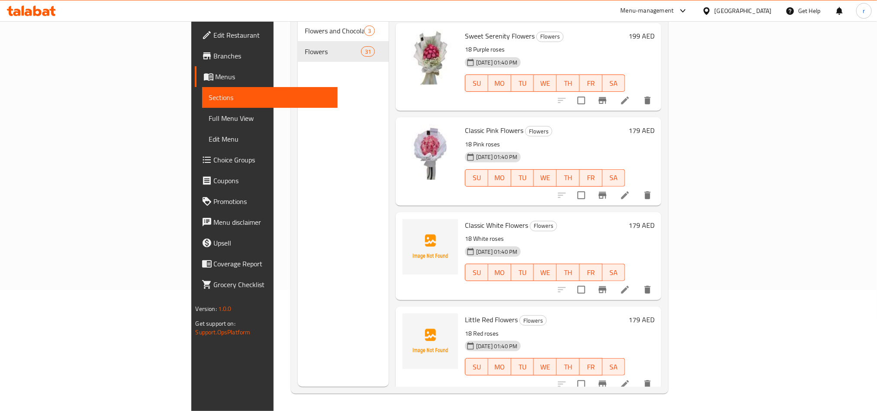
scroll to position [2410, 0]
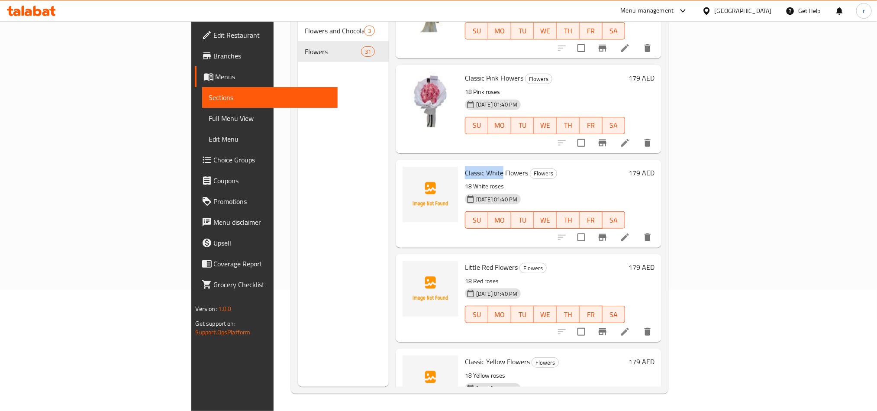
drag, startPoint x: 419, startPoint y: 156, endPoint x: 456, endPoint y: 156, distance: 36.3
click at [465, 166] on span "Classic White Flowers" at bounding box center [496, 172] width 63 height 13
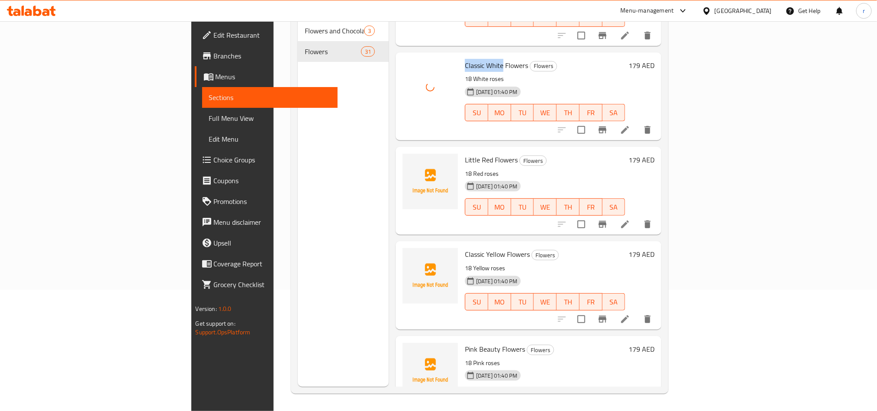
scroll to position [2539, 0]
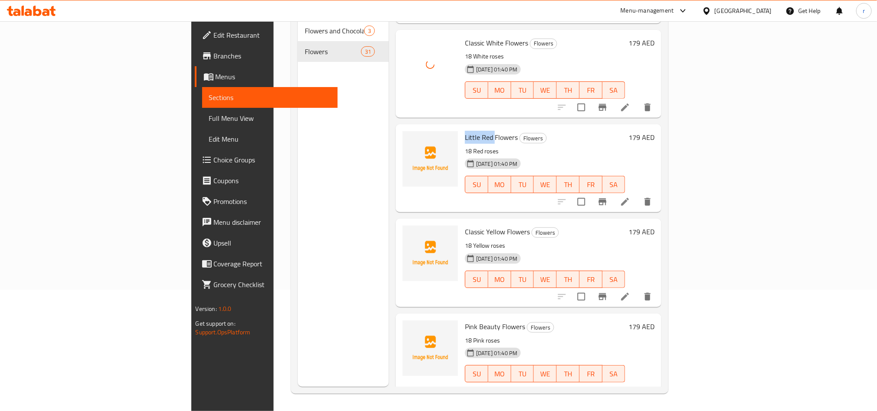
drag, startPoint x: 416, startPoint y: 121, endPoint x: 446, endPoint y: 123, distance: 30.0
click at [461, 128] on div "Little Red Flowers Flowers 18 Red roses [DATE] 01:40 PM SU MO TU WE TH FR SA" at bounding box center [544, 168] width 167 height 81
click at [465, 131] on span "Little Red Flowers" at bounding box center [491, 137] width 53 height 13
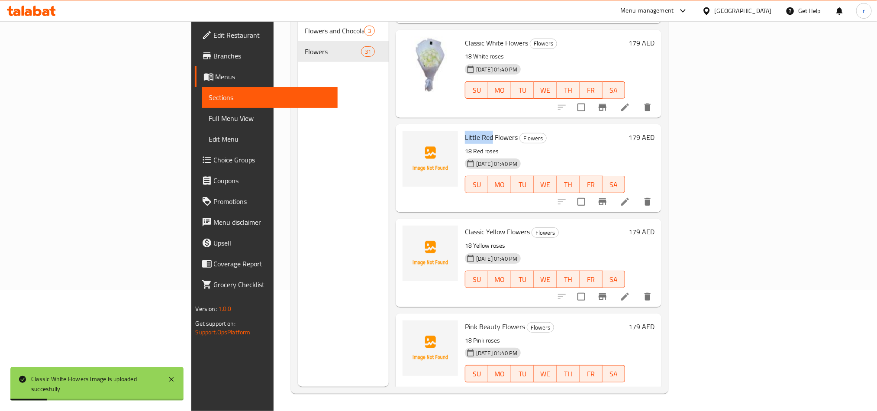
drag, startPoint x: 417, startPoint y: 120, endPoint x: 444, endPoint y: 121, distance: 27.3
click at [465, 131] on span "Little Red Flowers" at bounding box center [491, 137] width 53 height 13
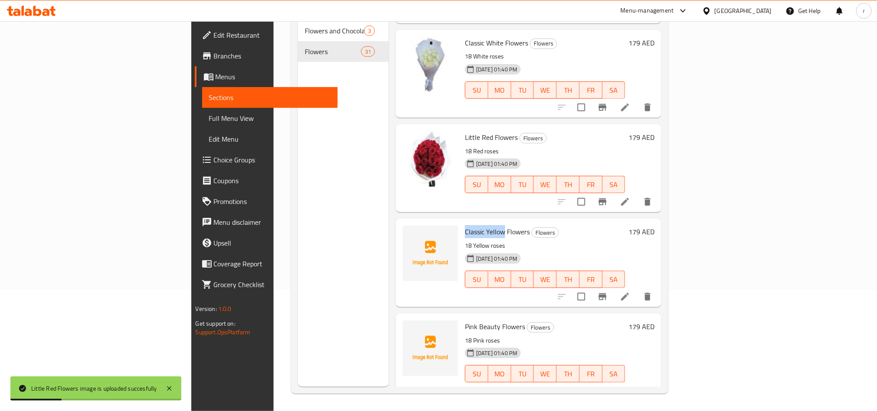
drag, startPoint x: 415, startPoint y: 217, endPoint x: 456, endPoint y: 219, distance: 40.8
click at [461, 222] on div "Classic Yellow Flowers Flowers 18 Yellow roses [DATE] 01:40 PM SU MO TU WE TH F…" at bounding box center [544, 262] width 167 height 81
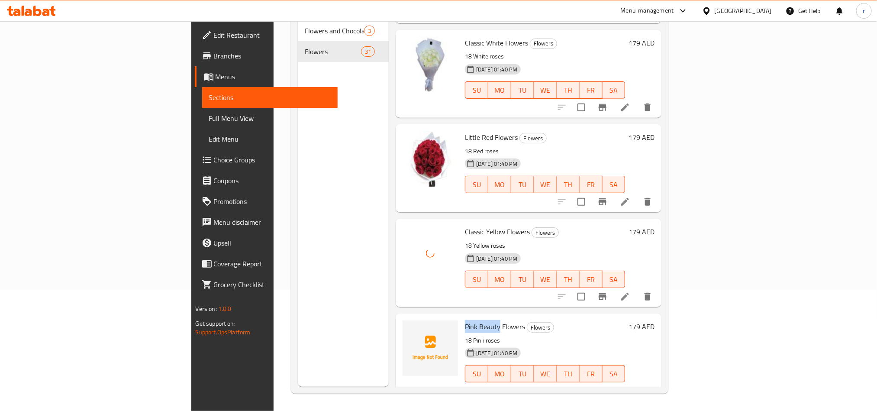
drag, startPoint x: 417, startPoint y: 311, endPoint x: 452, endPoint y: 308, distance: 35.1
click at [465, 320] on span "Pink Beauty Flowers" at bounding box center [495, 326] width 60 height 13
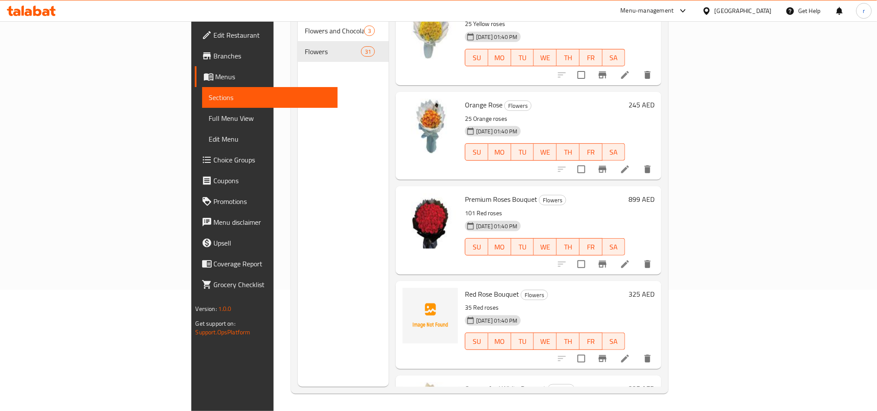
scroll to position [1176, 0]
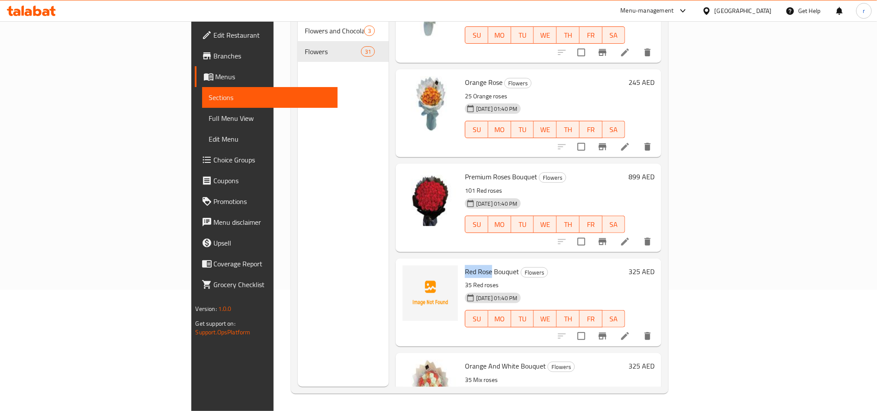
drag, startPoint x: 417, startPoint y: 252, endPoint x: 443, endPoint y: 252, distance: 26.0
click at [465, 265] on span "Red Rose Bouquet" at bounding box center [492, 271] width 54 height 13
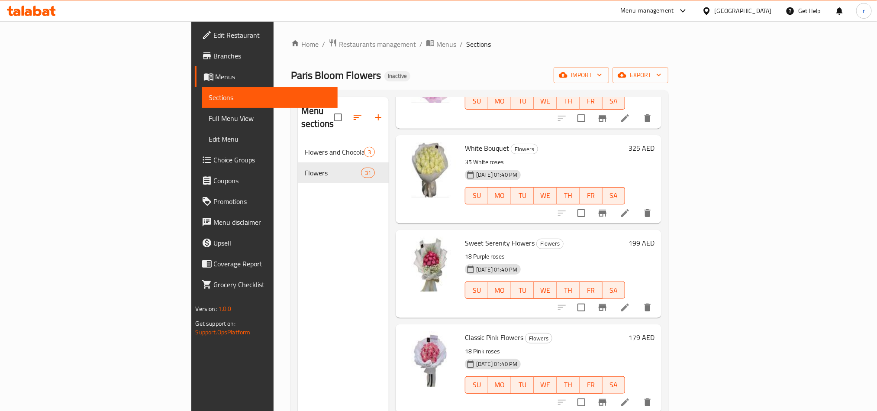
scroll to position [2336, 0]
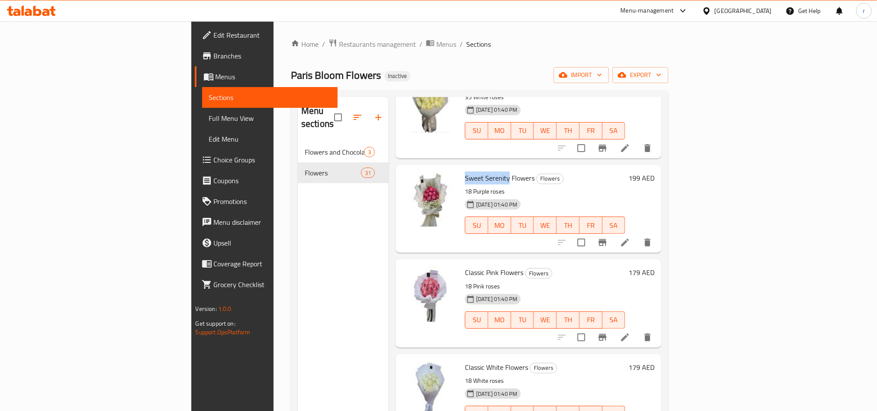
drag, startPoint x: 416, startPoint y: 162, endPoint x: 461, endPoint y: 161, distance: 45.4
click at [461, 168] on div "Sweet Serenity Flowers Flowers 18 Purple roses [DATE] 01:40 PM SU MO TU WE TH F…" at bounding box center [544, 208] width 167 height 81
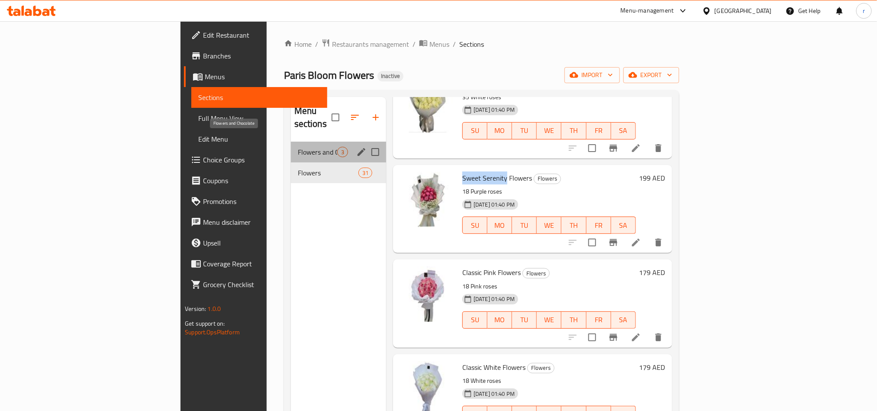
click at [298, 147] on span "Flowers and Chocolate" at bounding box center [317, 152] width 39 height 10
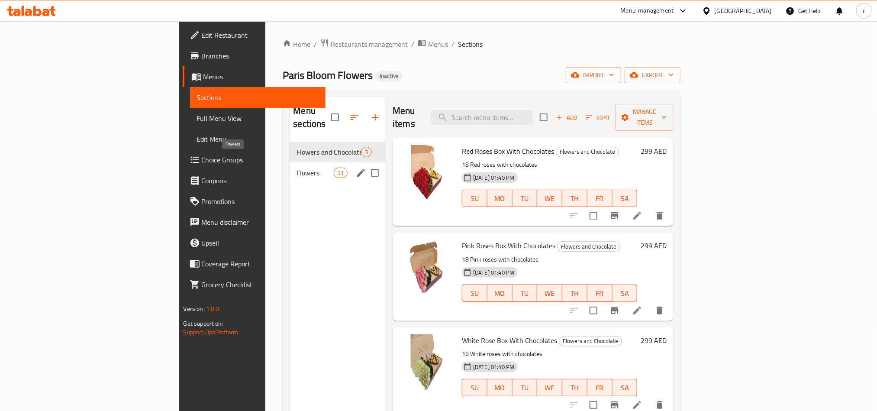
click at [296, 167] on span "Flowers" at bounding box center [314, 172] width 37 height 10
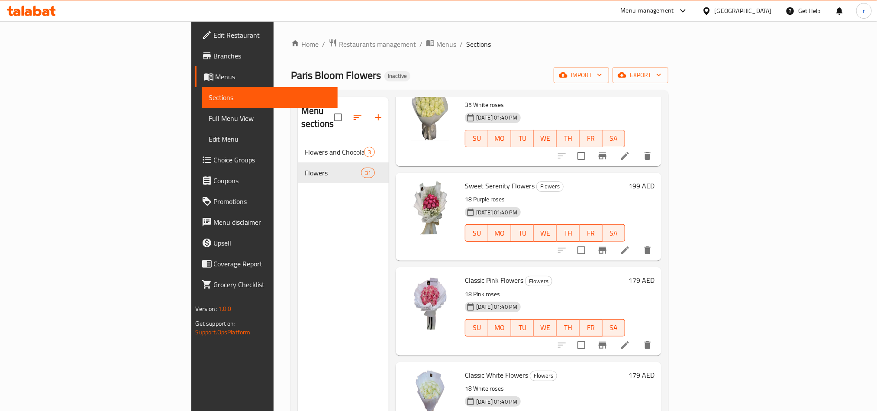
scroll to position [2272, 0]
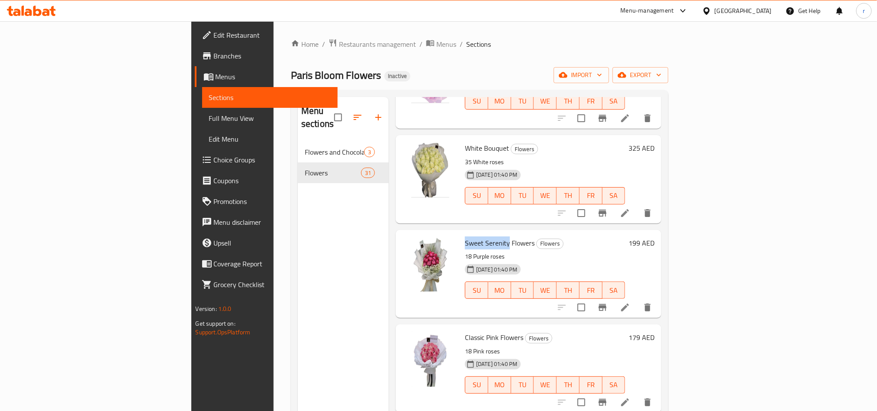
drag, startPoint x: 417, startPoint y: 228, endPoint x: 461, endPoint y: 228, distance: 43.7
click at [465, 236] on span "Sweet Serenity Flowers" at bounding box center [500, 242] width 70 height 13
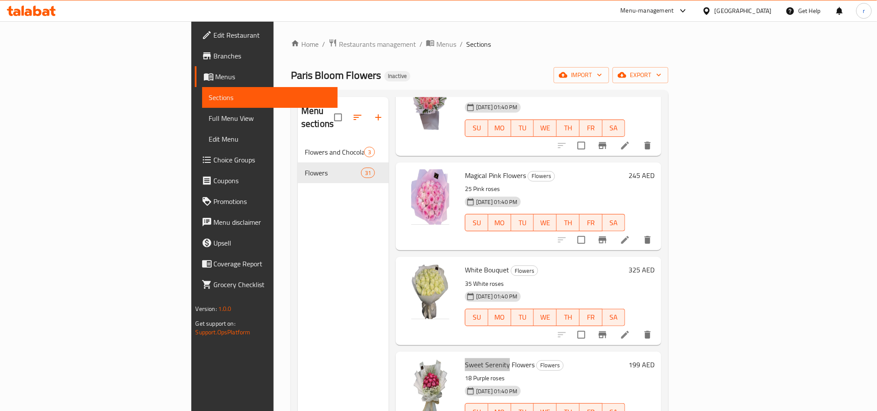
scroll to position [2215, 0]
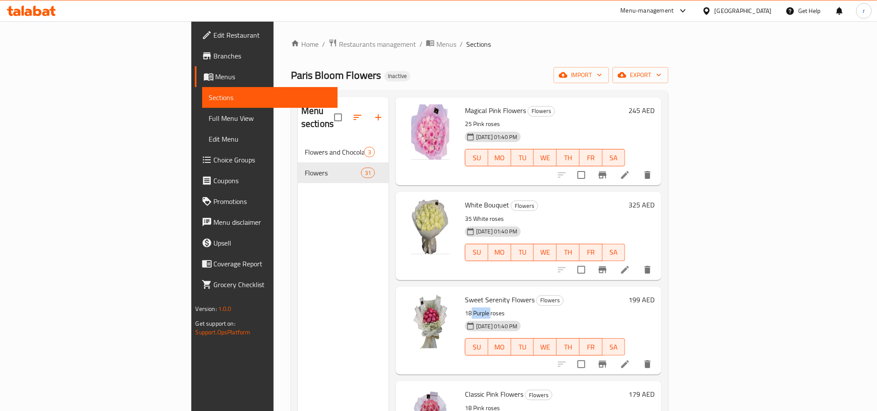
drag, startPoint x: 424, startPoint y: 296, endPoint x: 443, endPoint y: 297, distance: 18.2
click at [465, 308] on p "18 Purple roses" at bounding box center [545, 313] width 160 height 11
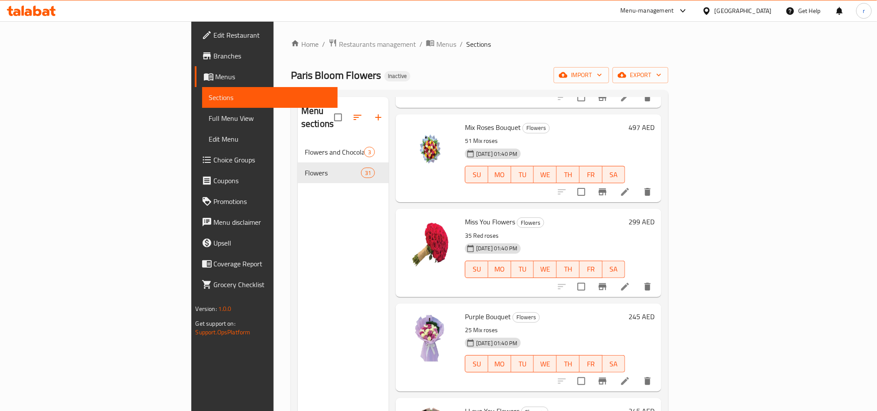
scroll to position [2211, 0]
